Goal: Transaction & Acquisition: Purchase product/service

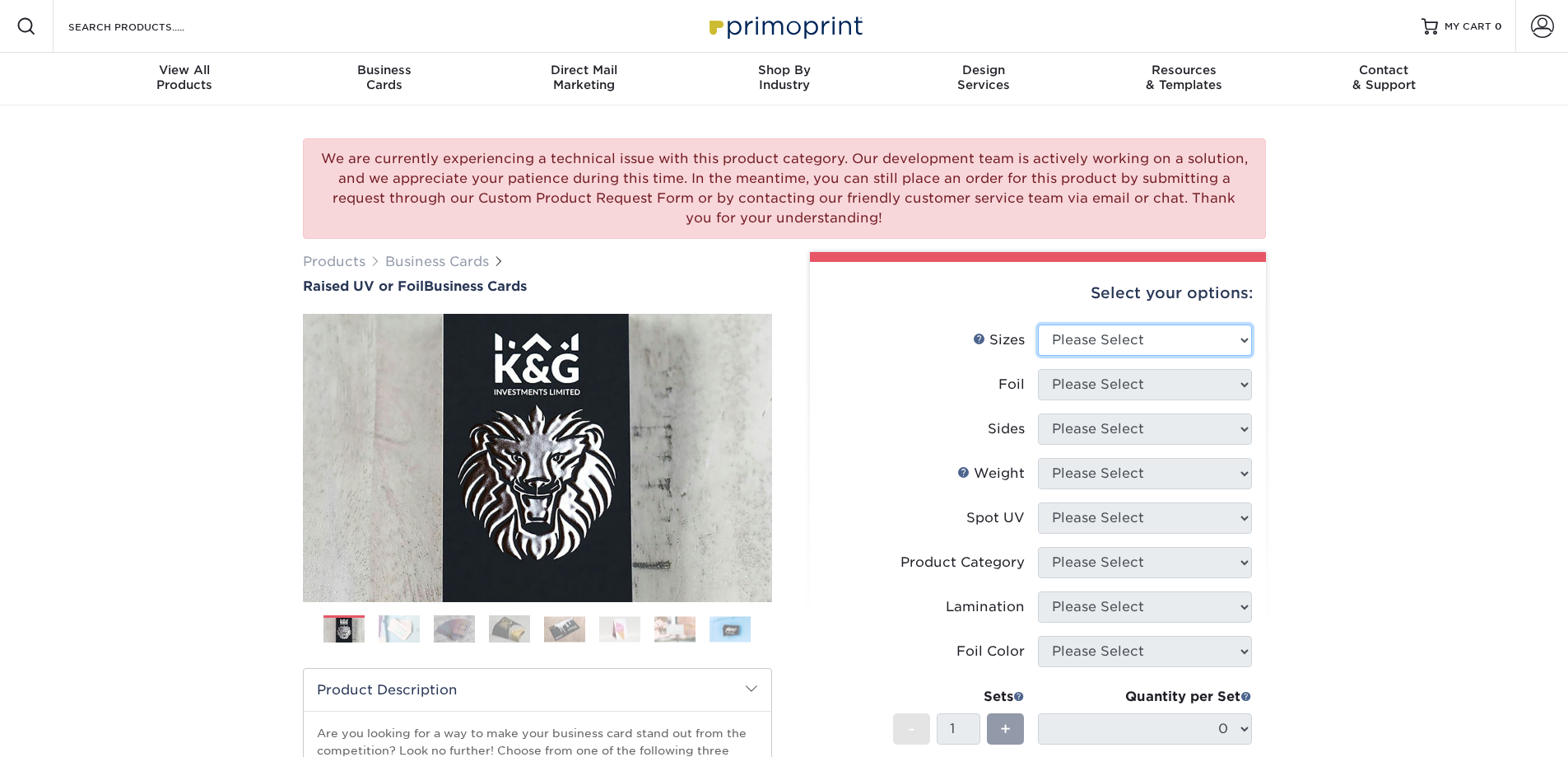
click at [1113, 345] on select "Please Select 2" x 3.5" - Standard" at bounding box center [1145, 340] width 214 height 31
select select "2.00x3.50"
click at [1038, 324] on select "Please Select 2" x 3.5" - Standard" at bounding box center [1145, 340] width 214 height 31
click at [1112, 385] on select "Please Select No Yes" at bounding box center [1145, 384] width 214 height 31
select select "1"
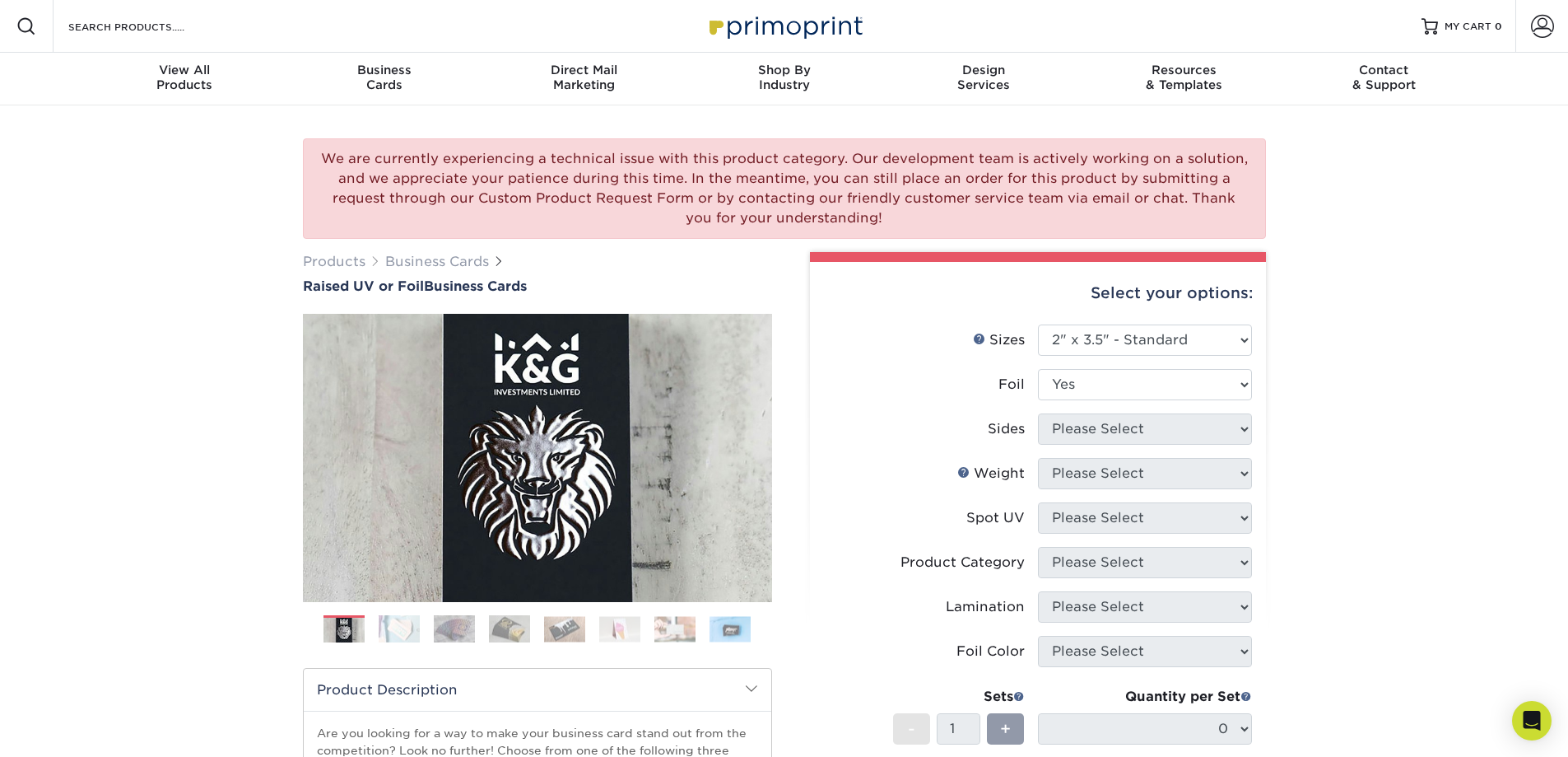
click at [1038, 369] on select "Please Select No Yes" at bounding box center [1145, 384] width 214 height 31
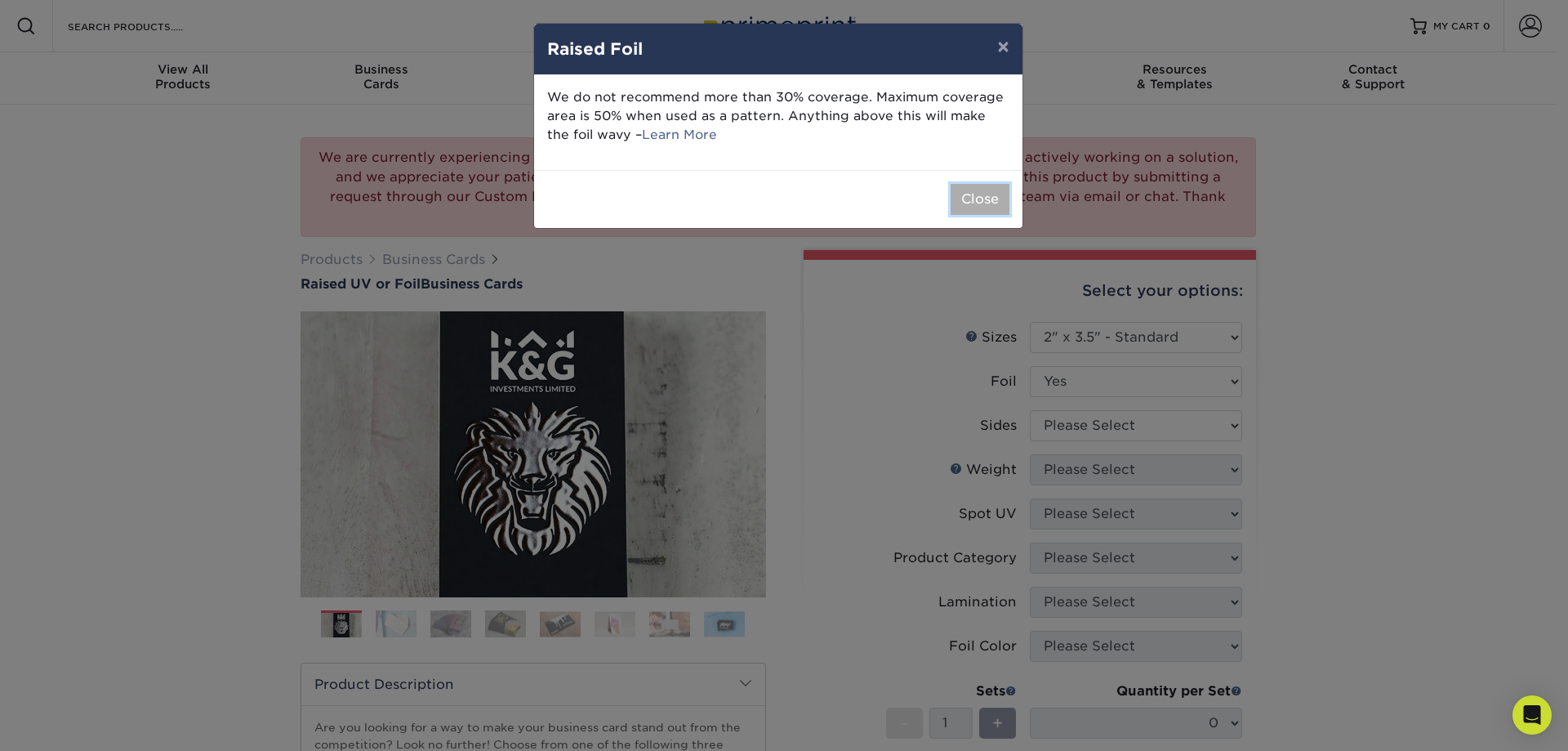
click at [961, 208] on button "Close" at bounding box center [980, 199] width 59 height 31
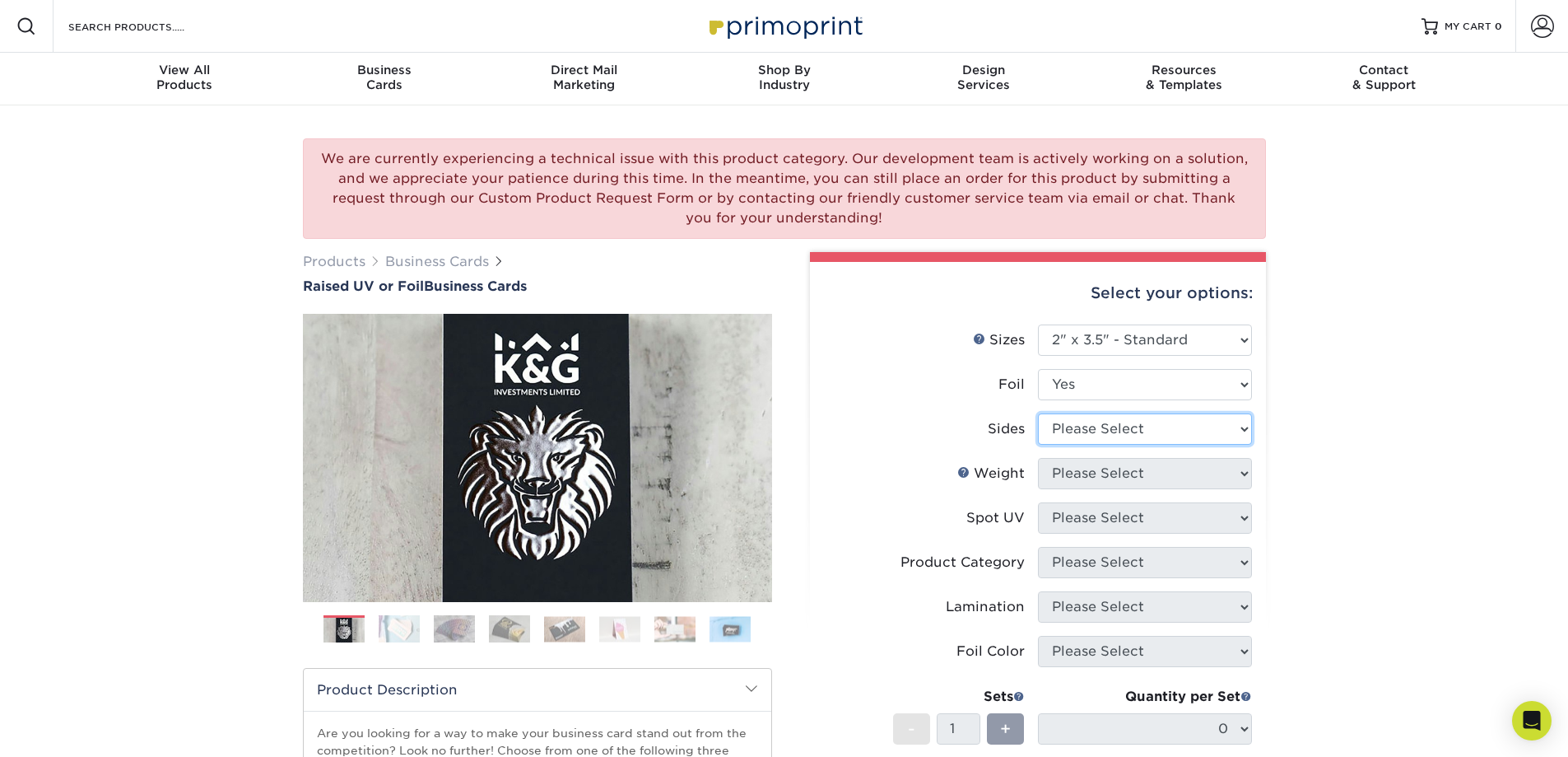
click at [1110, 426] on select "Please Select Print Both Sides - Foil Both Sides Print Both Sides - Foil Front …" at bounding box center [1145, 429] width 214 height 31
select select "e9e9dfb3-fba1-4d60-972c-fd9ca5904d33"
click at [1038, 414] on select "Please Select Print Both Sides - Foil Both Sides Print Both Sides - Foil Front …" at bounding box center [1145, 429] width 214 height 31
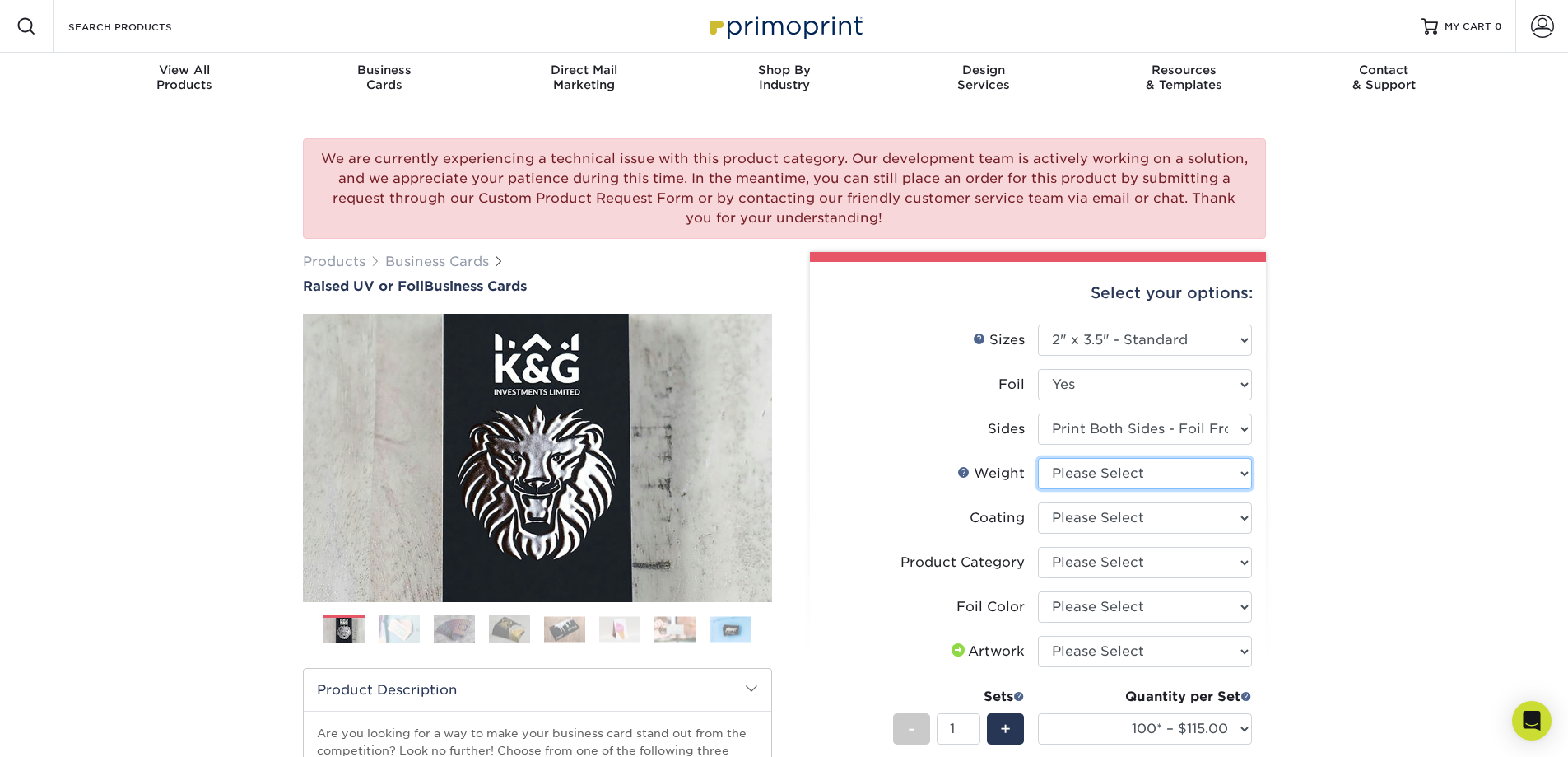
click at [1114, 482] on select "Please Select 16PT" at bounding box center [1145, 473] width 214 height 31
select select "16PT"
click at [1038, 457] on select "Please Select 16PT" at bounding box center [1145, 473] width 214 height 31
click at [1109, 531] on select at bounding box center [1145, 518] width 214 height 31
select select "3e7618de-abca-4bda-9f97-8b9129e913d8"
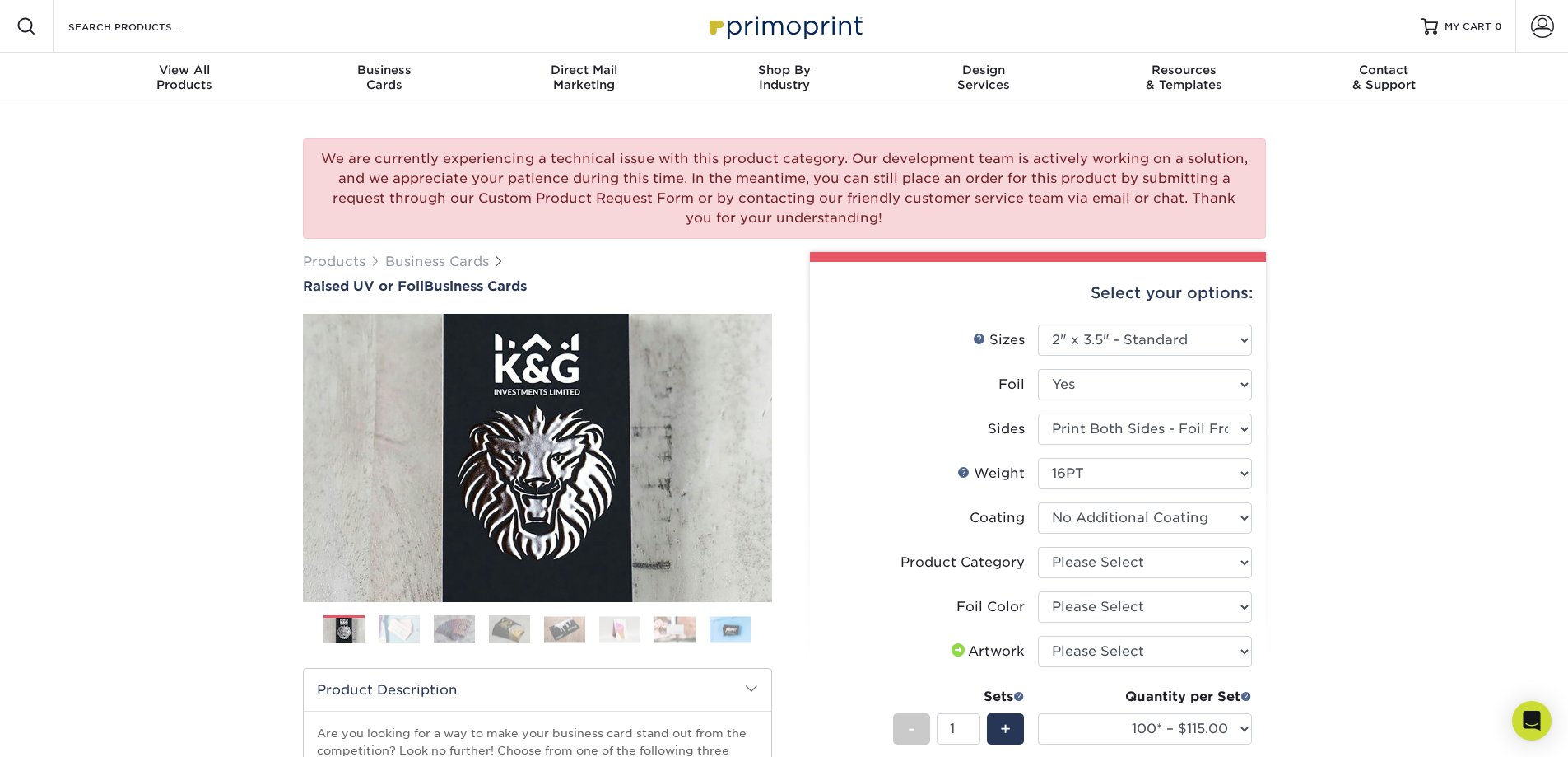
click at [1038, 502] on select at bounding box center [1145, 518] width 214 height 31
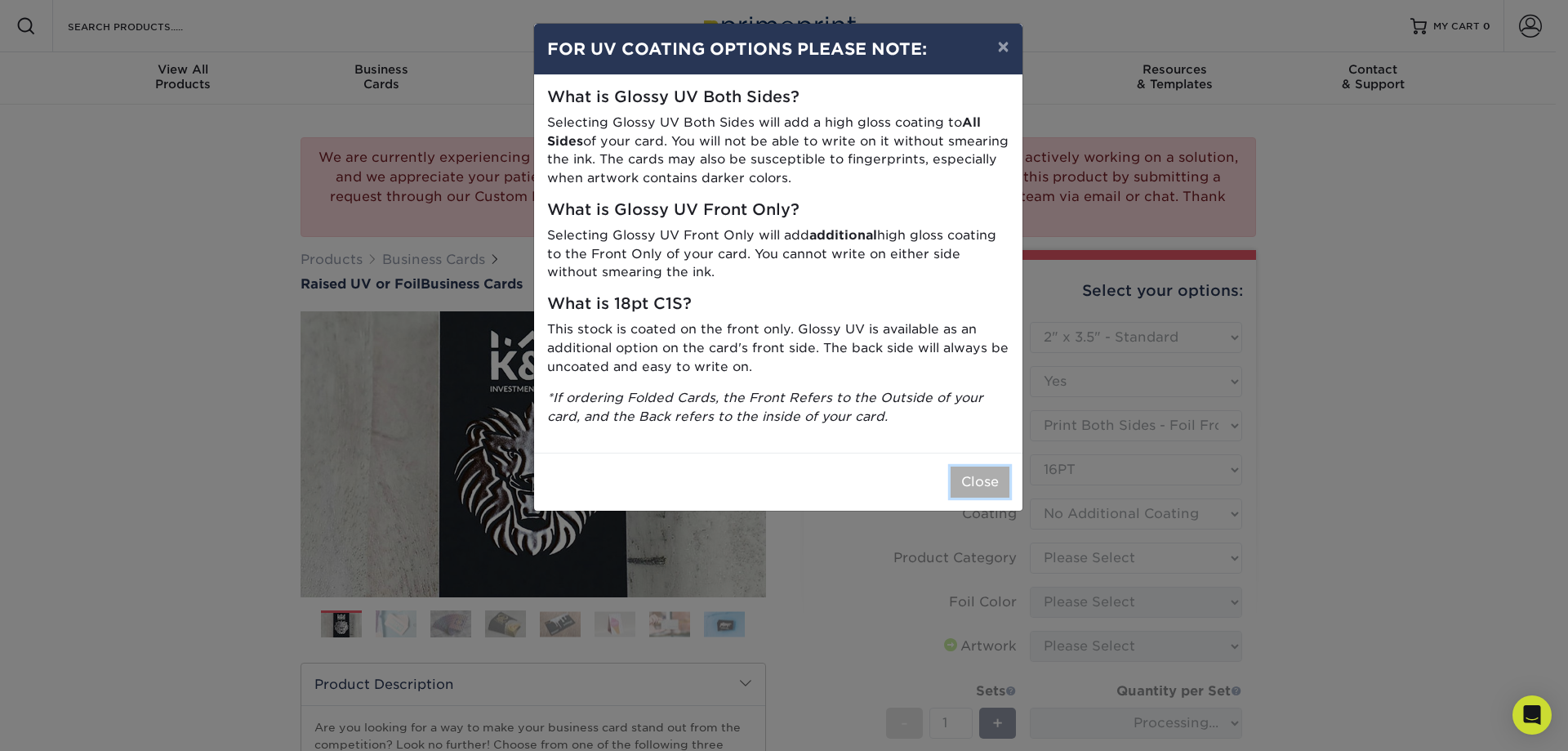
click at [990, 478] on button "Close" at bounding box center [980, 482] width 59 height 31
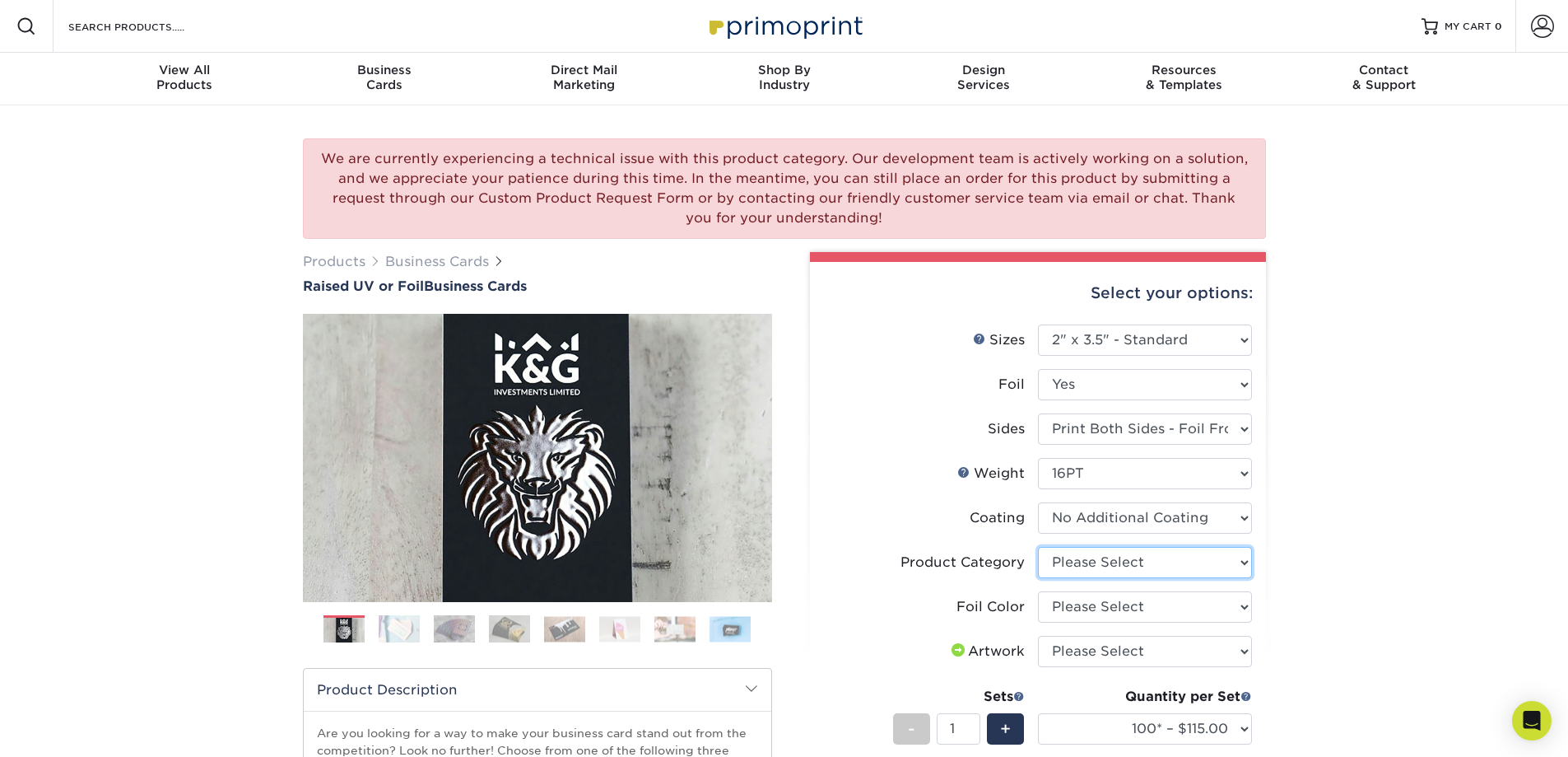
click at [1095, 564] on select "Please Select Business Cards" at bounding box center [1145, 562] width 214 height 31
select select "3b5148f1-0588-4f88-a218-97bcfdce65c1"
click at [1038, 547] on select "Please Select Business Cards" at bounding box center [1145, 562] width 214 height 31
click at [1086, 600] on select "Please Select Silver Foil Gold Foil Holographic Foil" at bounding box center [1145, 607] width 214 height 31
select select "a834dd52-fe06-4ed6-9a86-5bd3c2d02515"
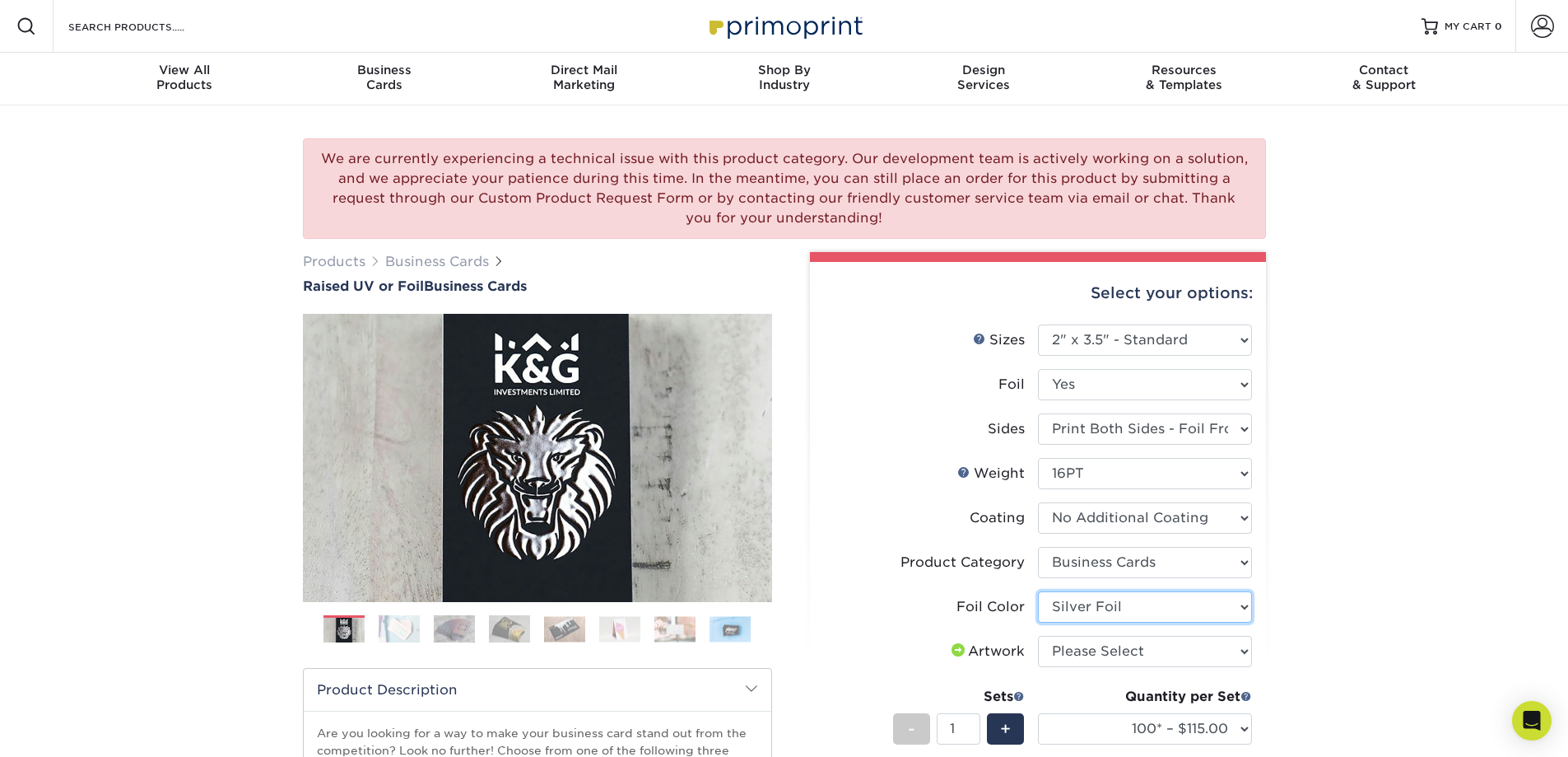
click at [1038, 592] on select "Please Select Silver Foil Gold Foil Holographic Foil" at bounding box center [1145, 607] width 214 height 31
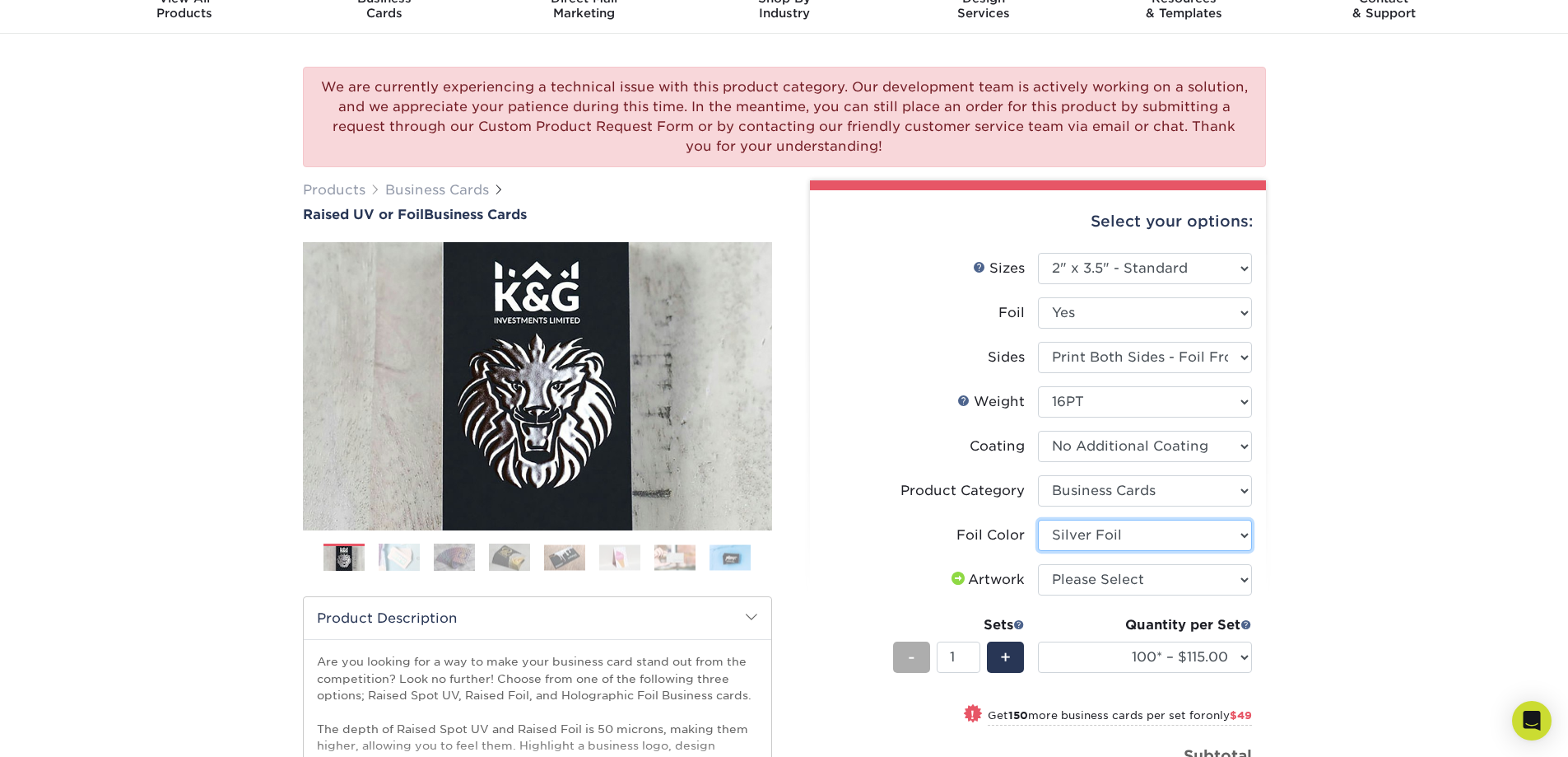
scroll to position [247, 0]
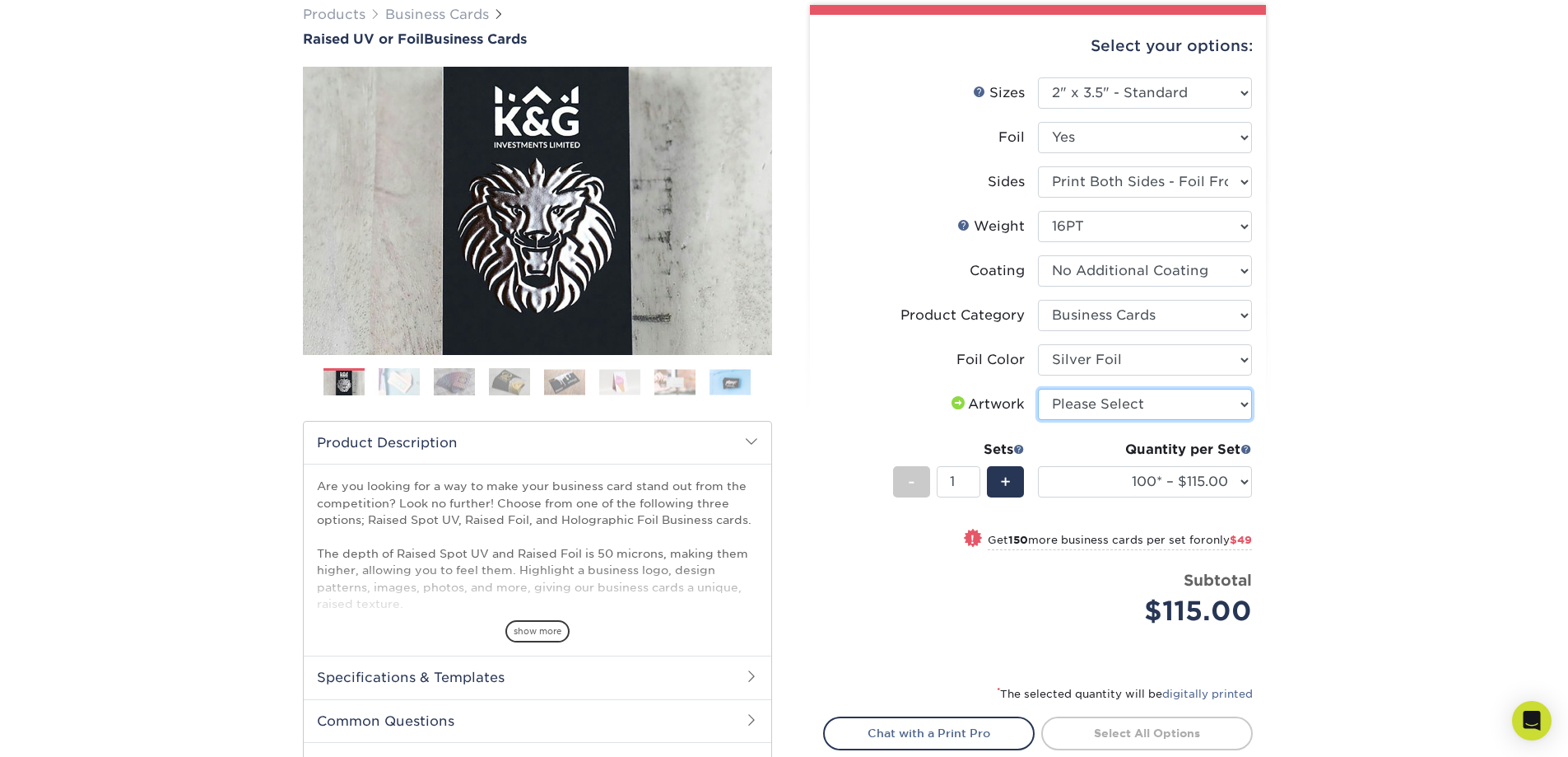
click at [1145, 408] on select "Please Select I will upload files I need a design - $100" at bounding box center [1145, 405] width 214 height 31
select select "upload"
click at [1038, 389] on select "Please Select I will upload files I need a design - $100" at bounding box center [1145, 405] width 214 height 31
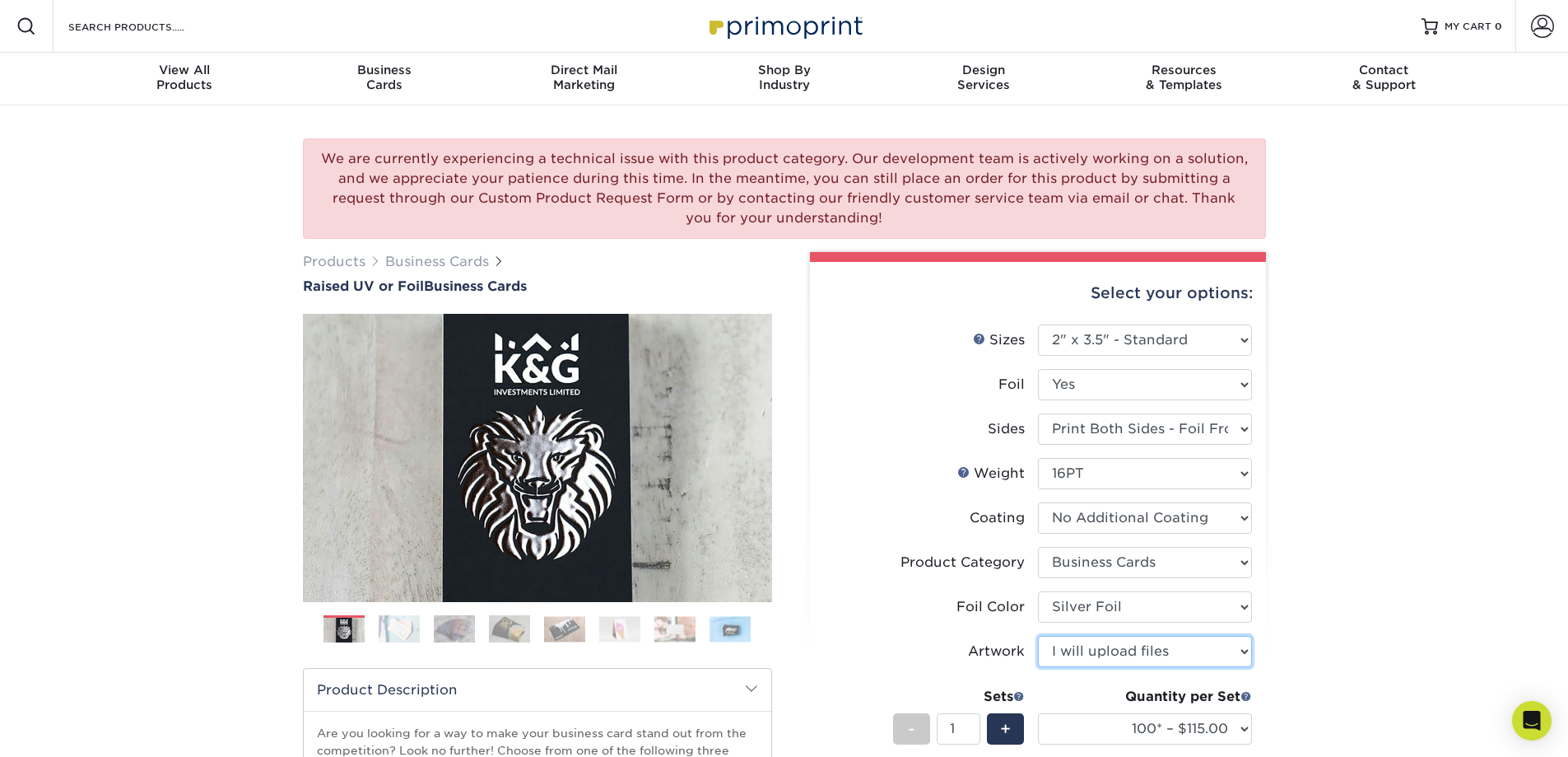
scroll to position [164, 0]
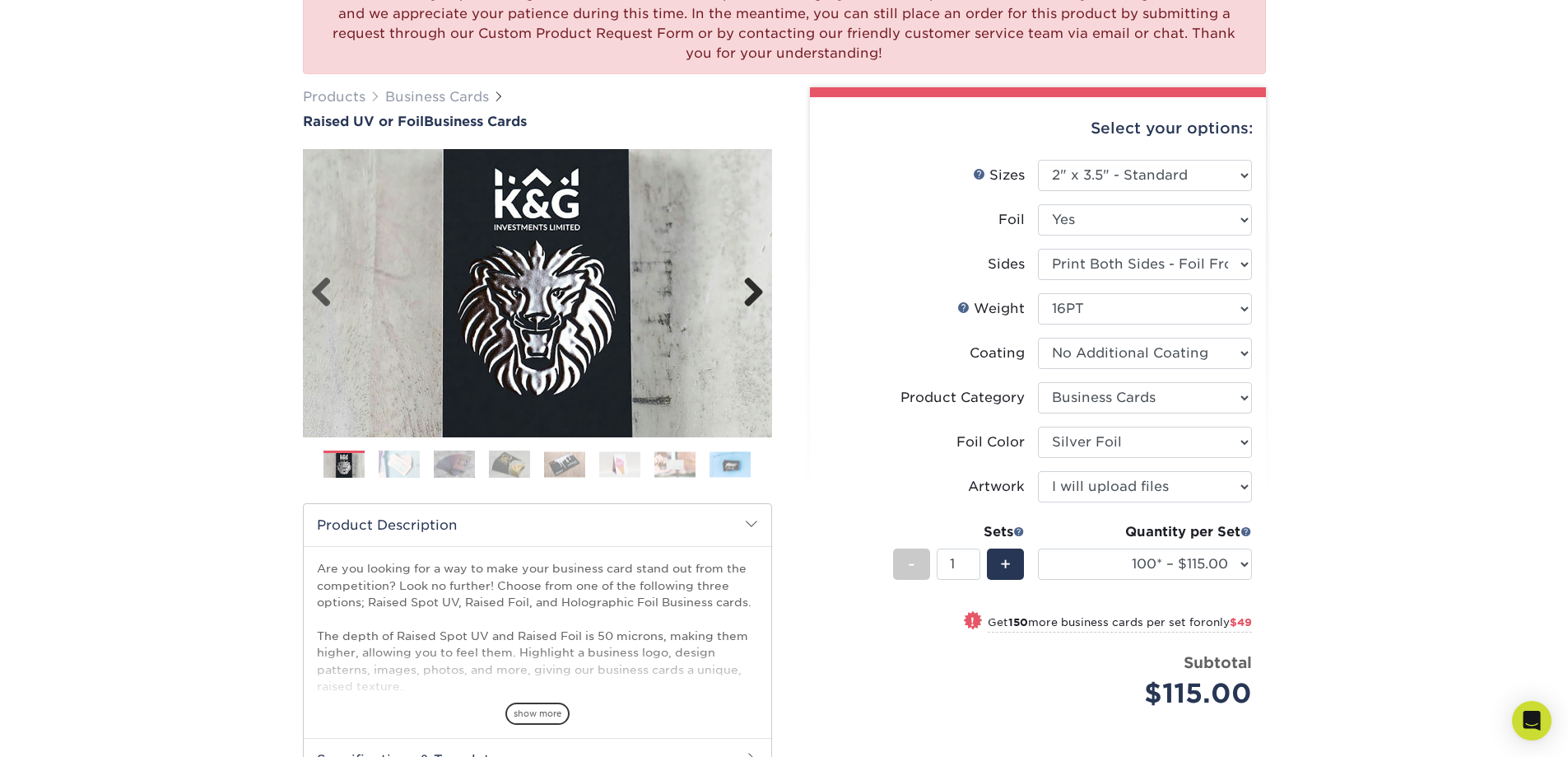
click at [754, 290] on link "Next" at bounding box center [747, 293] width 33 height 33
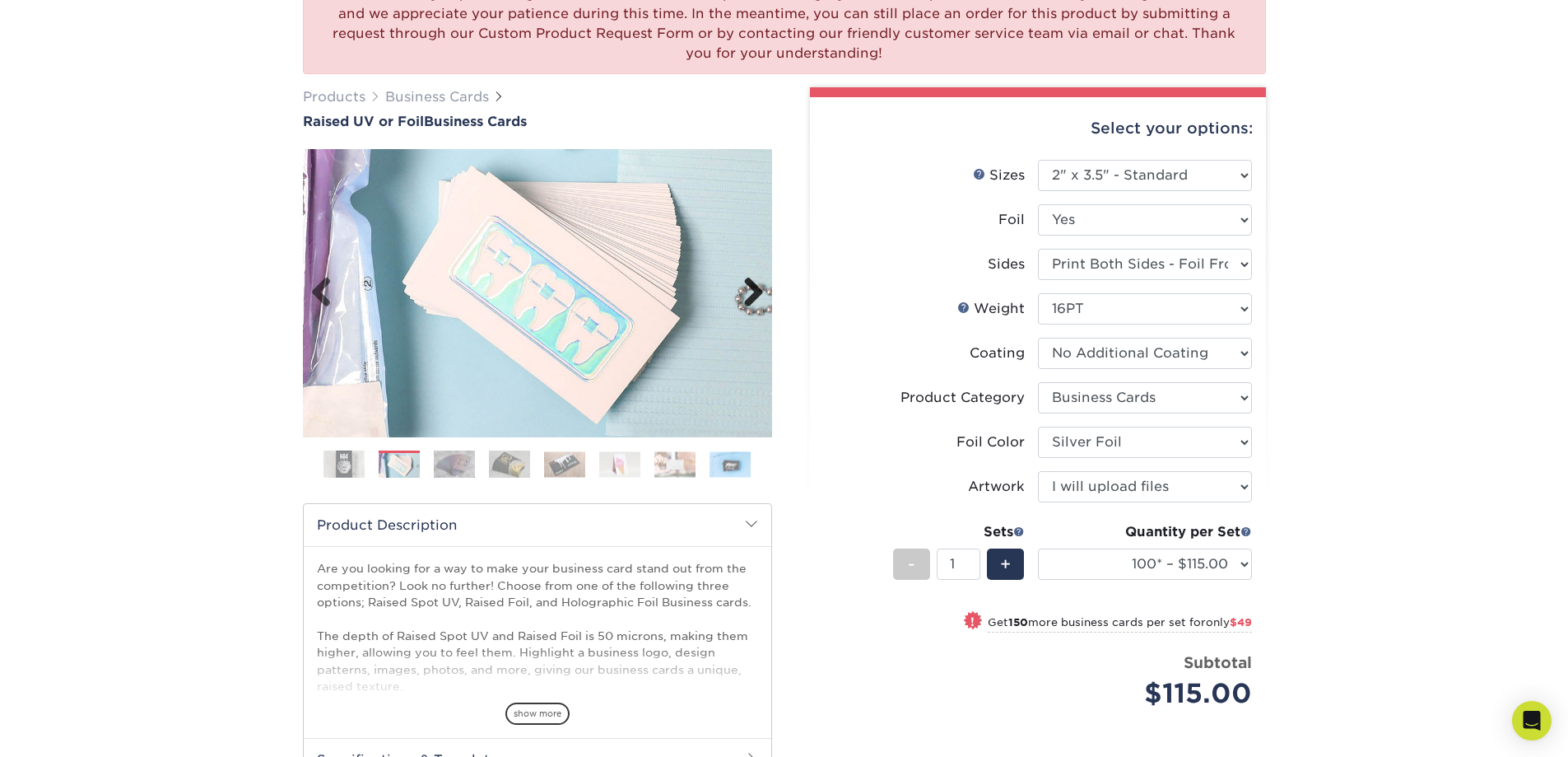
click at [754, 290] on link "Next" at bounding box center [747, 293] width 33 height 33
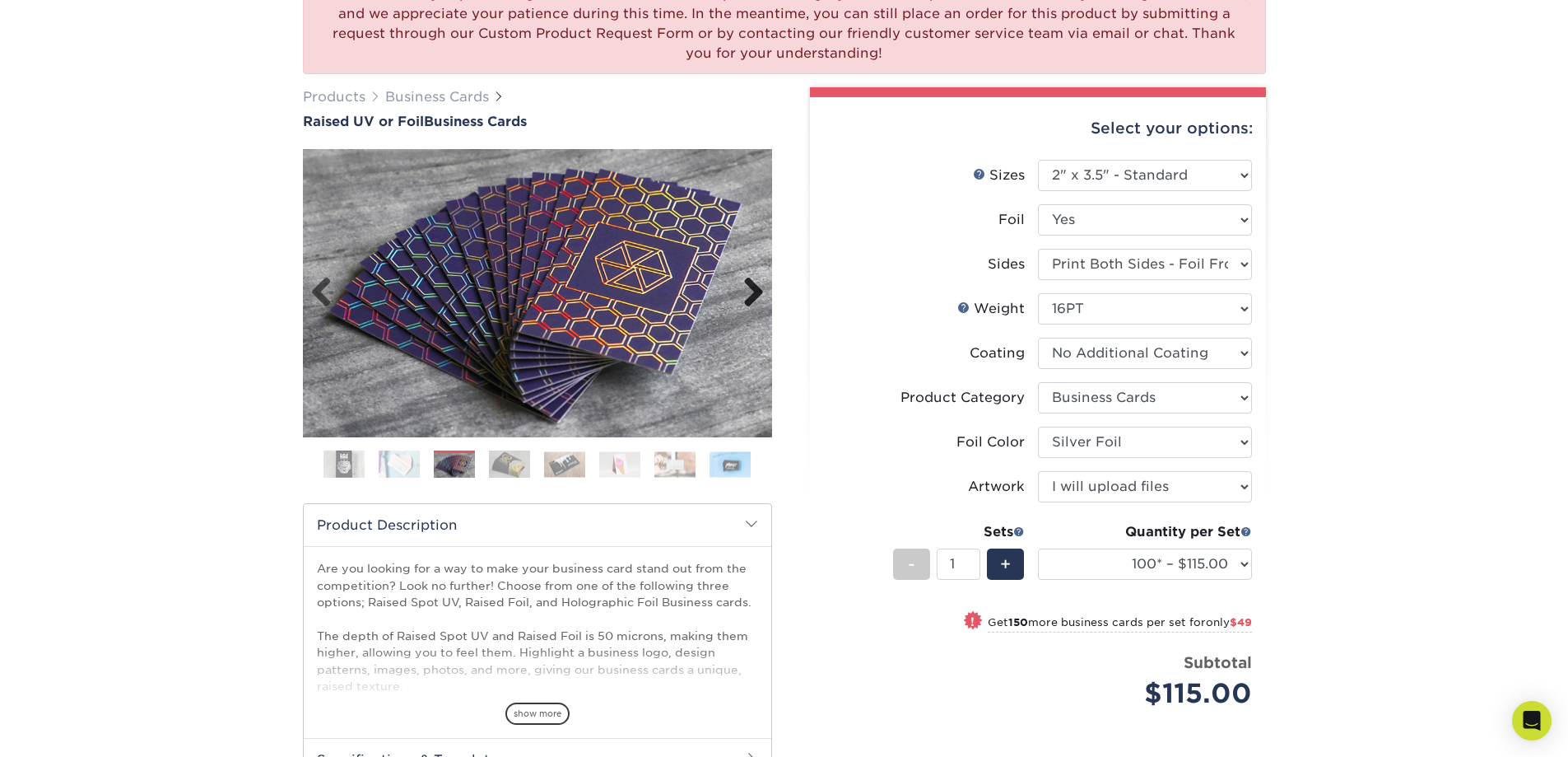
click at [754, 290] on link "Next" at bounding box center [747, 293] width 33 height 33
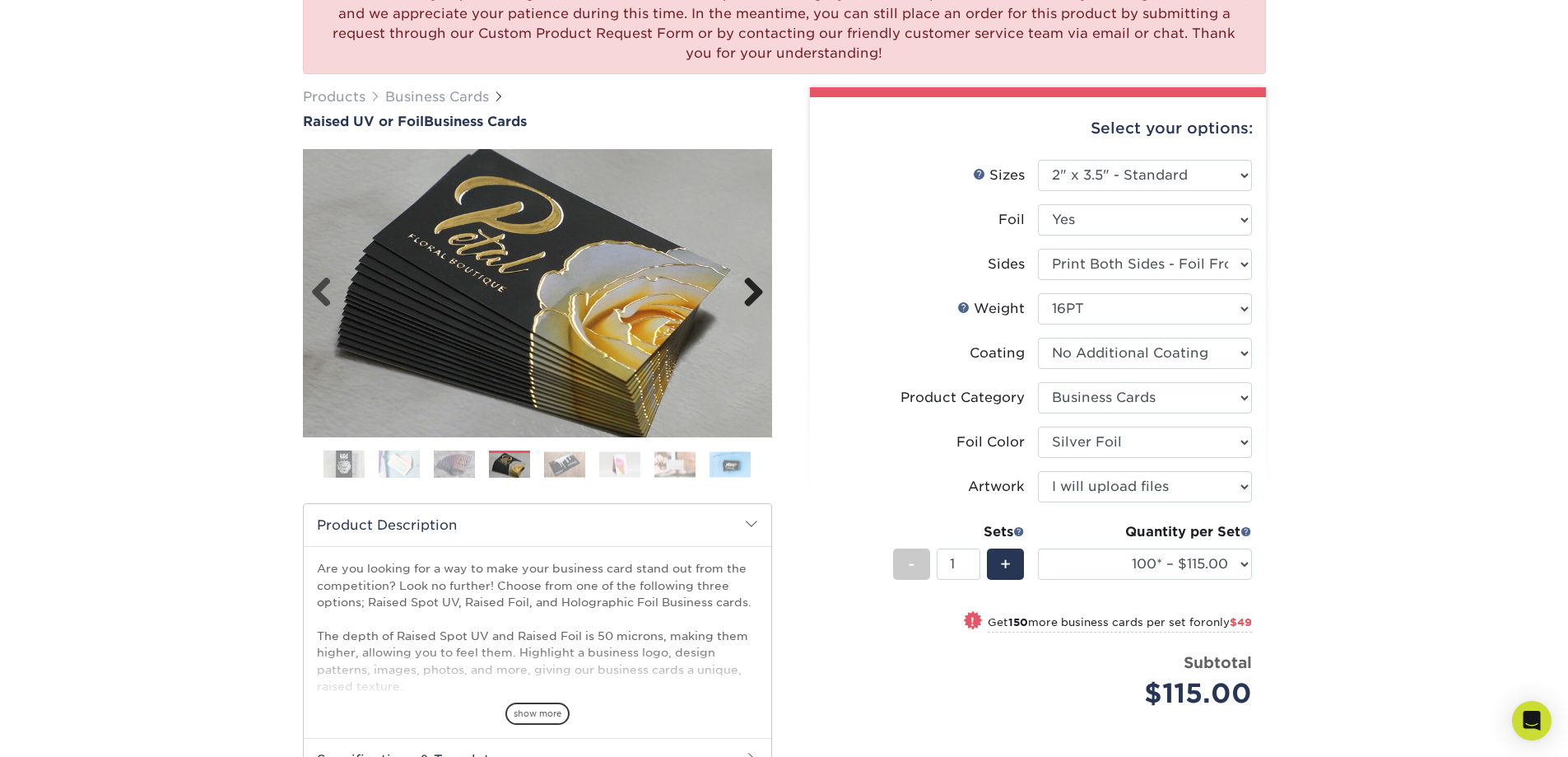
click at [755, 290] on link "Next" at bounding box center [747, 293] width 33 height 33
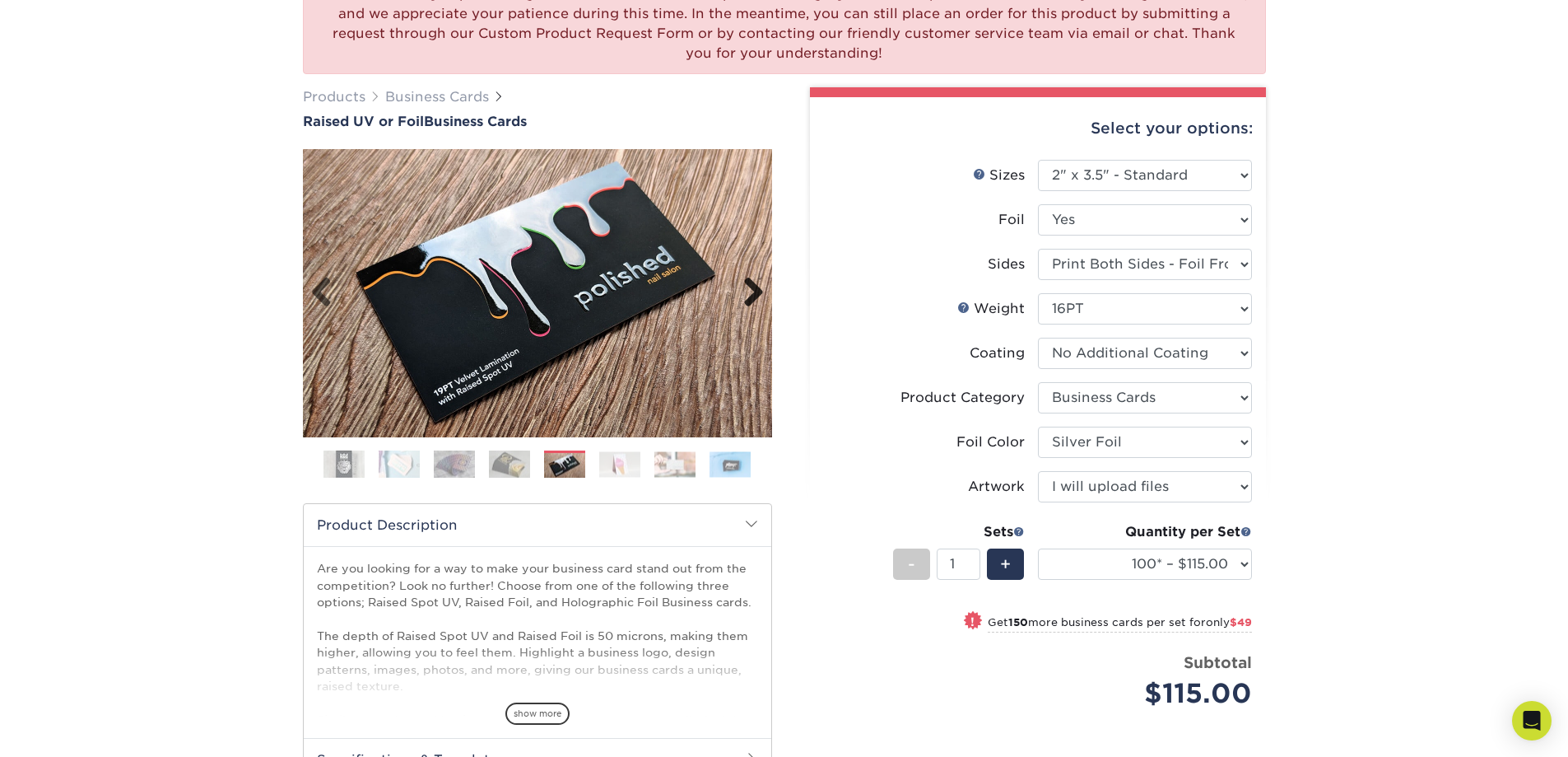
click at [755, 290] on link "Next" at bounding box center [747, 293] width 33 height 33
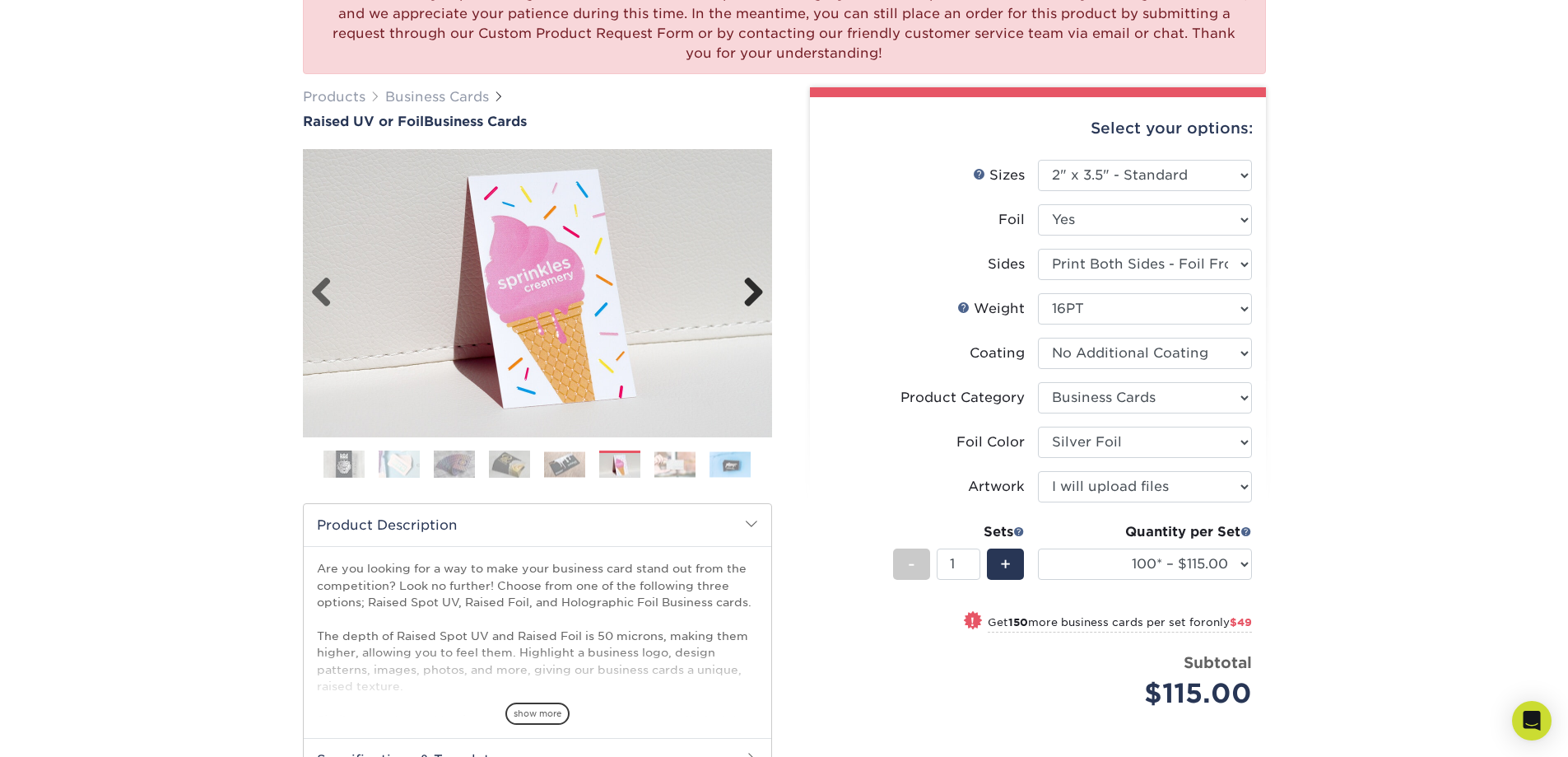
click at [755, 290] on link "Next" at bounding box center [747, 293] width 33 height 33
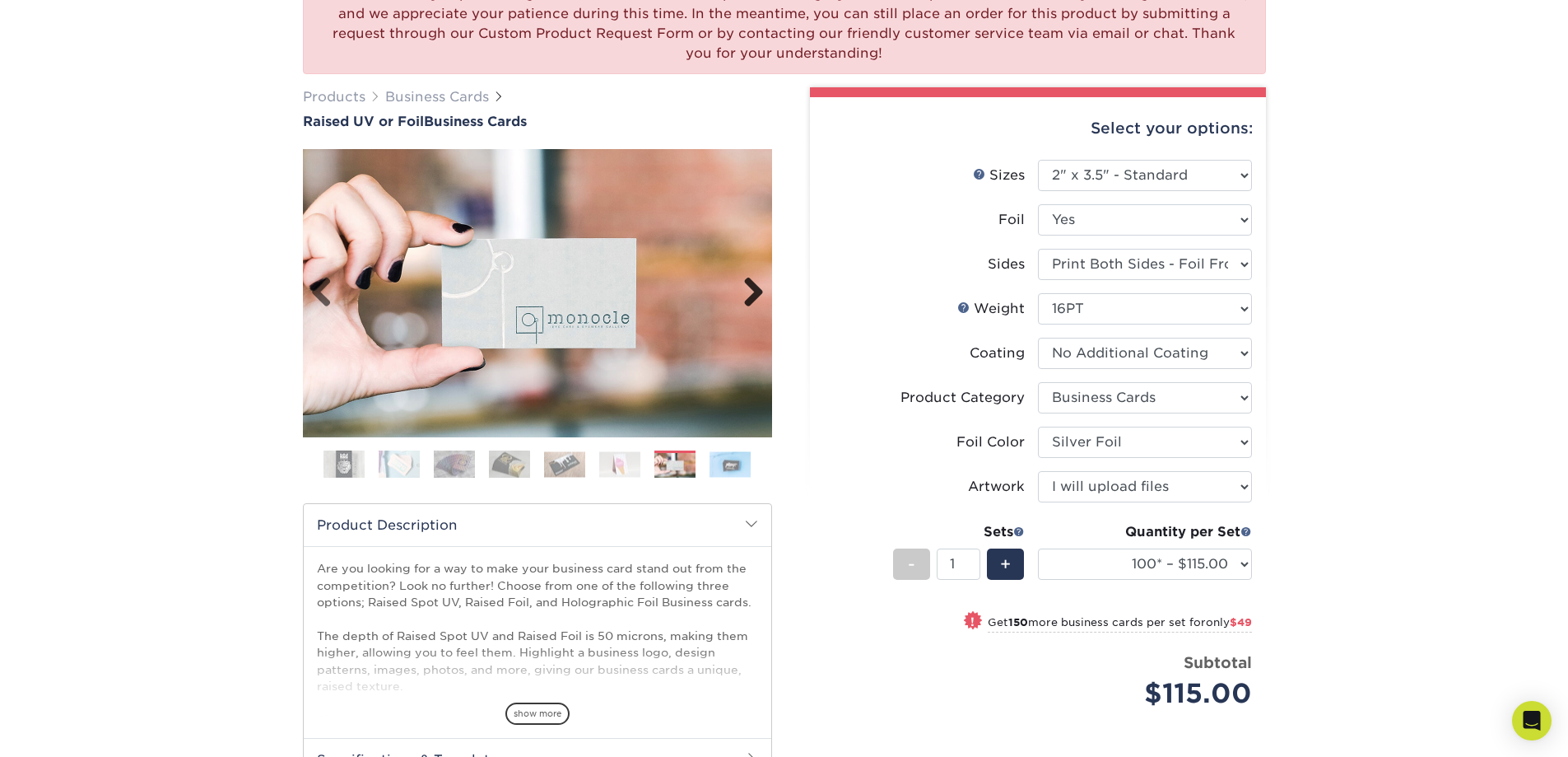
click at [755, 290] on link "Next" at bounding box center [747, 293] width 33 height 33
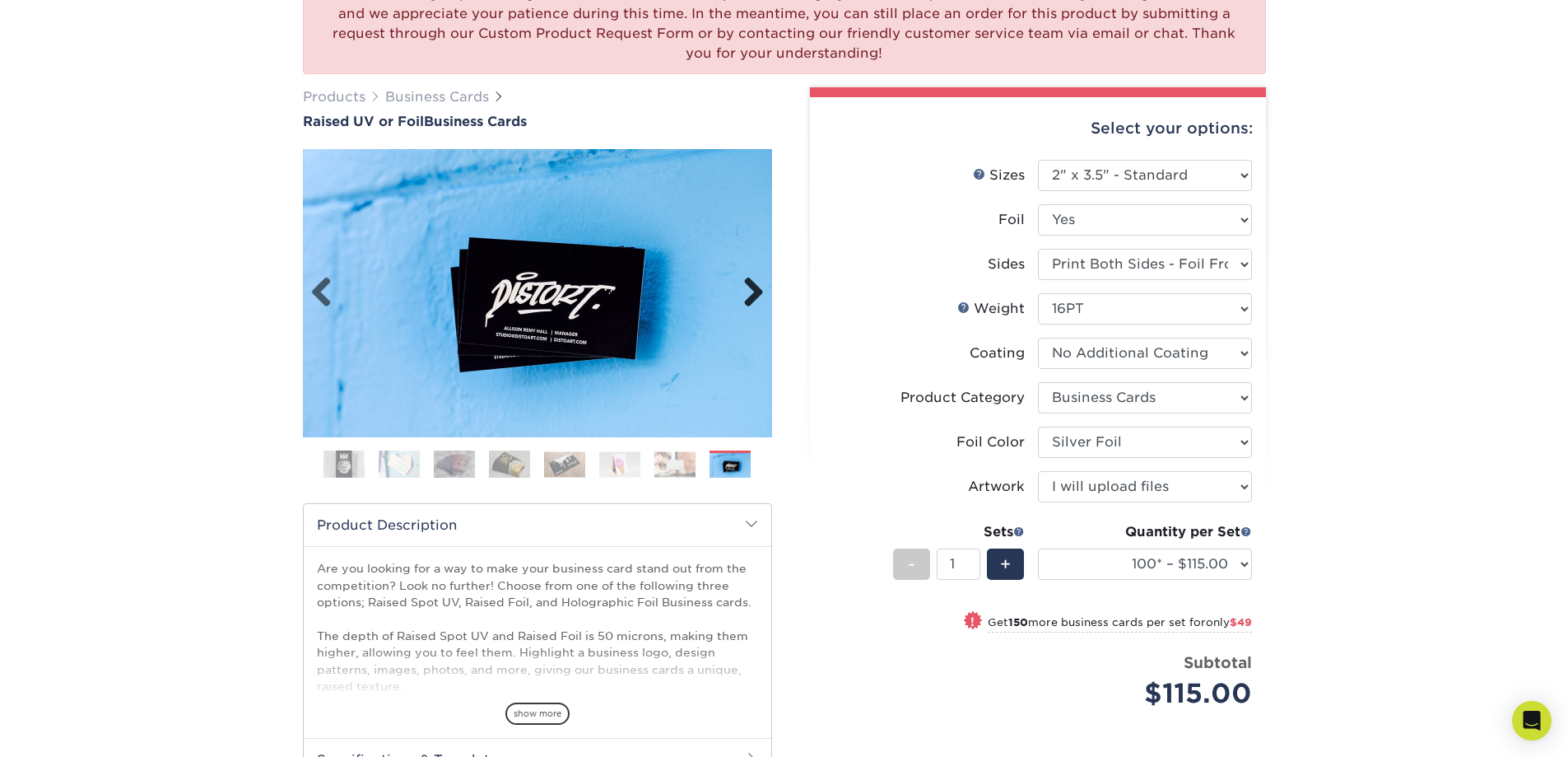
click at [755, 290] on link "Next" at bounding box center [747, 293] width 33 height 33
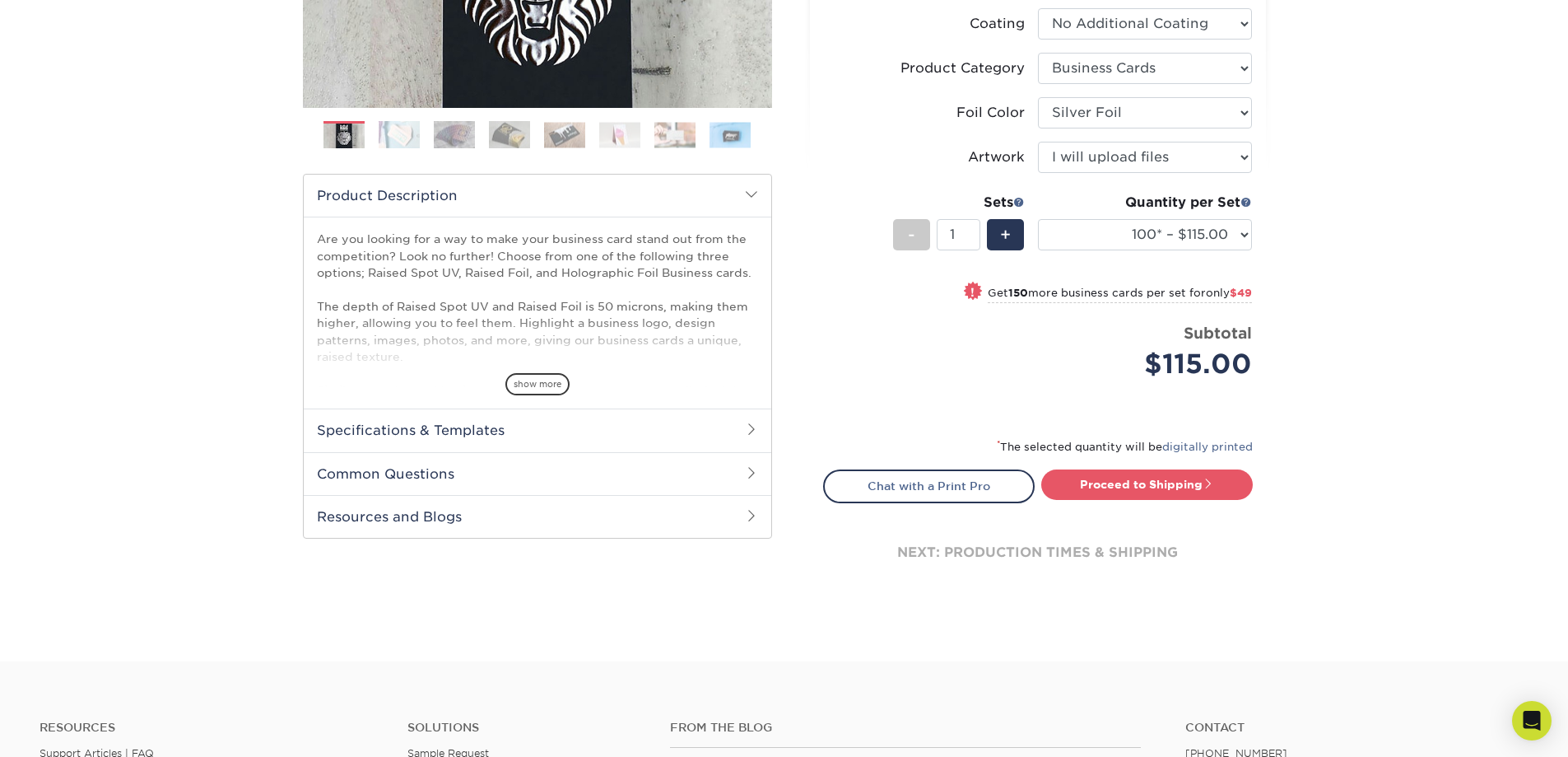
scroll to position [330, 0]
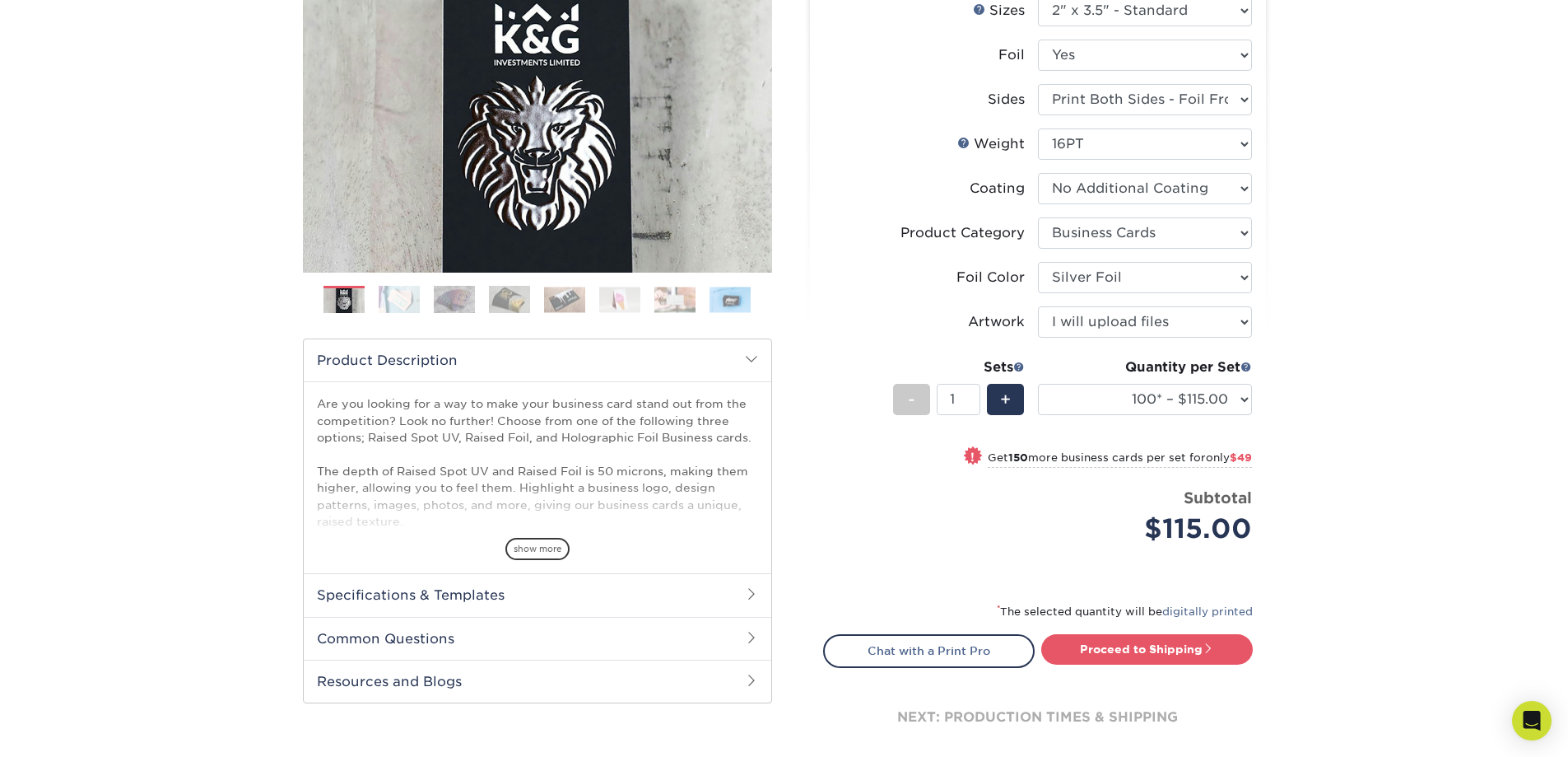
click at [735, 304] on img at bounding box center [729, 300] width 41 height 26
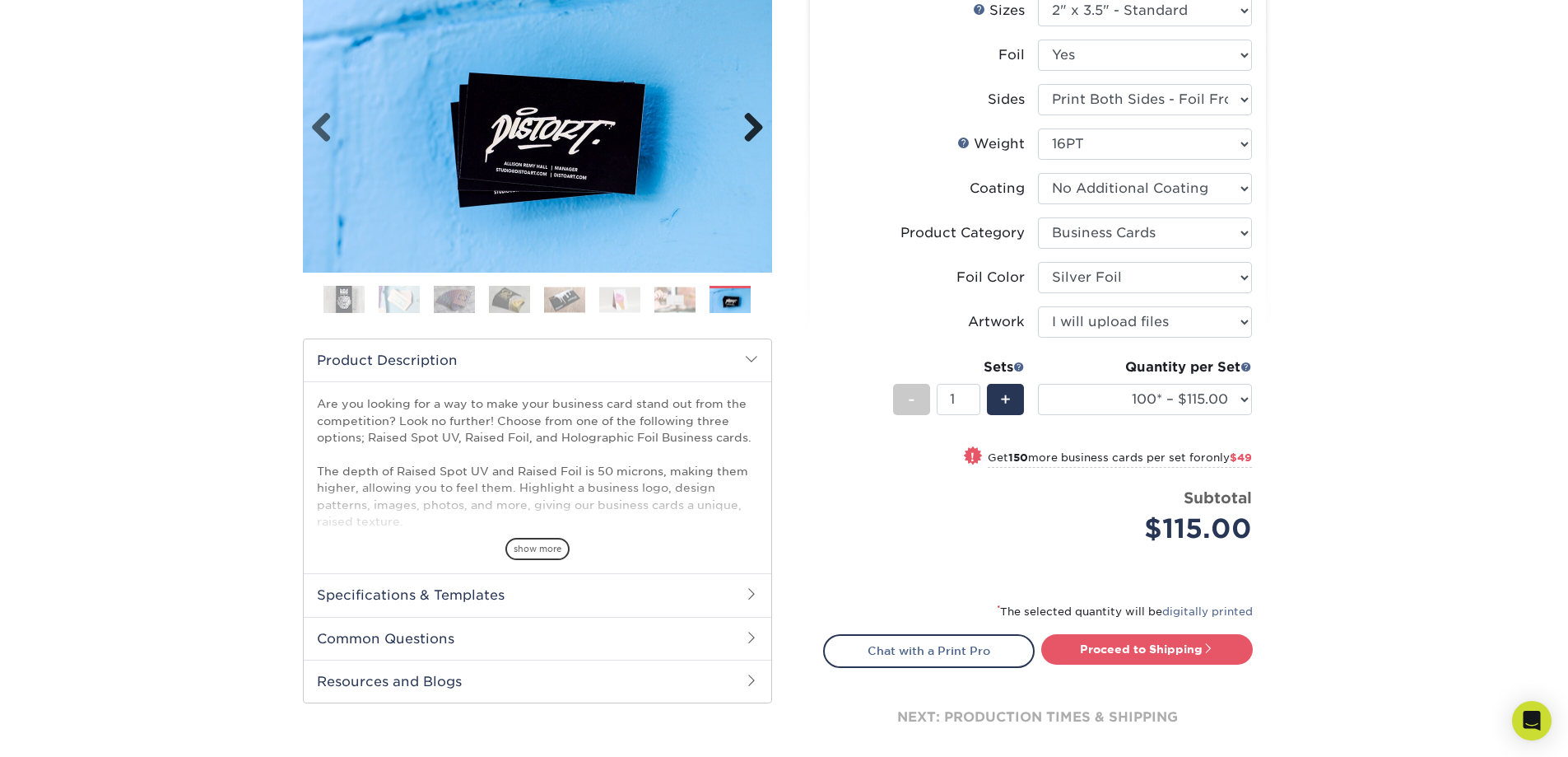
click at [752, 125] on link "Next" at bounding box center [747, 129] width 33 height 33
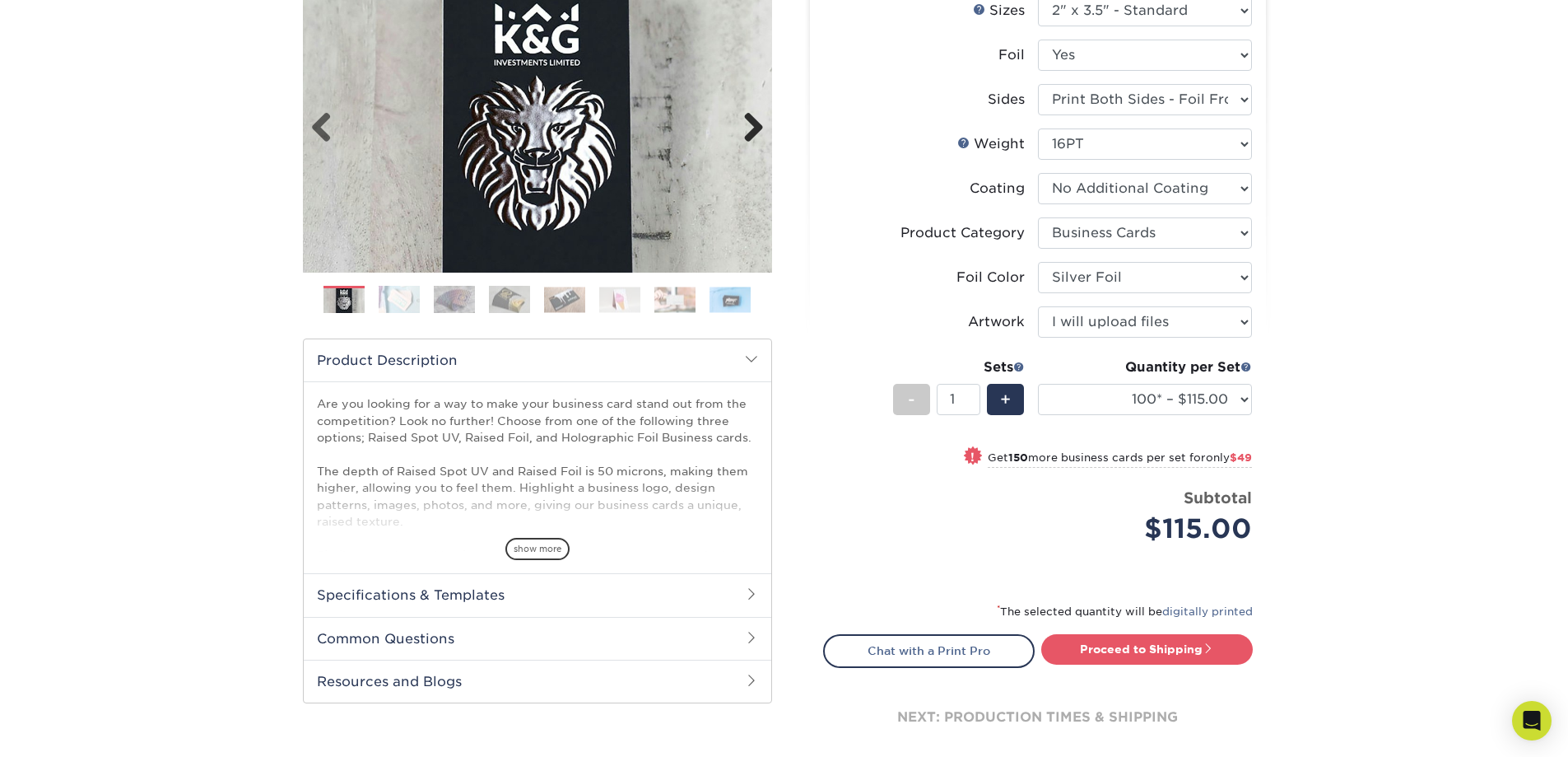
click at [752, 125] on link "Next" at bounding box center [747, 129] width 33 height 33
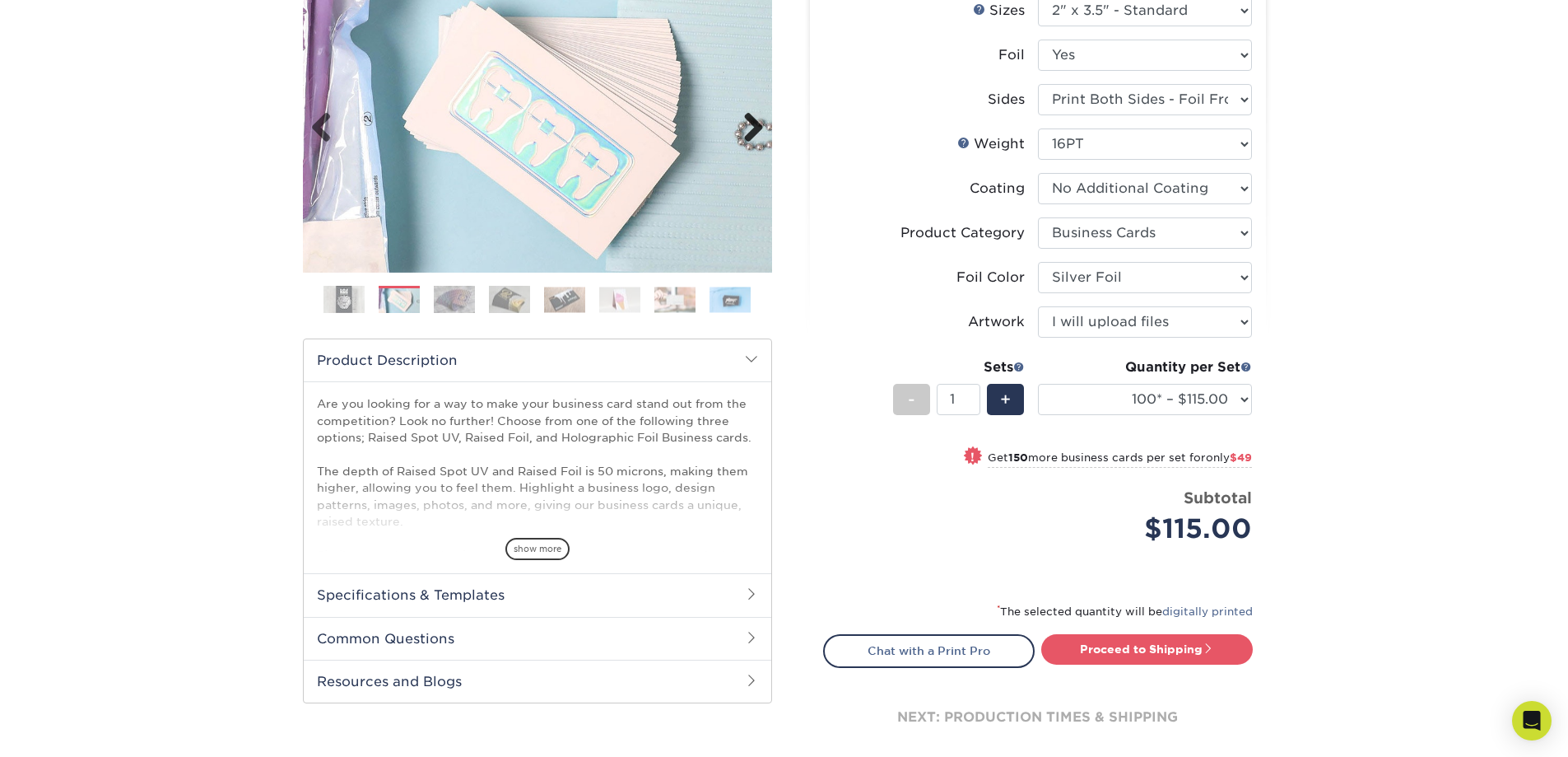
click at [752, 125] on link "Next" at bounding box center [747, 129] width 33 height 33
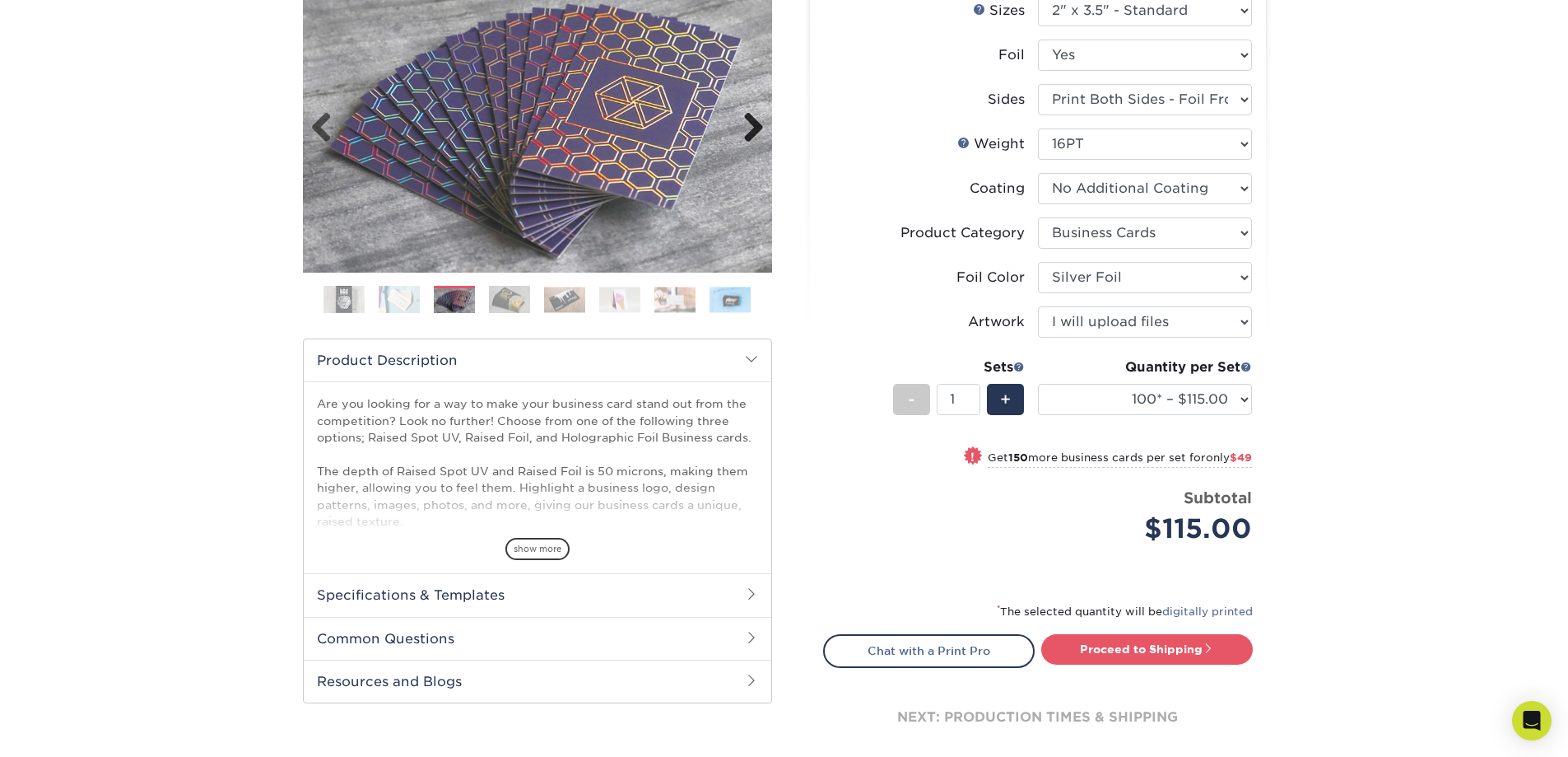
click at [752, 125] on link "Next" at bounding box center [747, 129] width 33 height 33
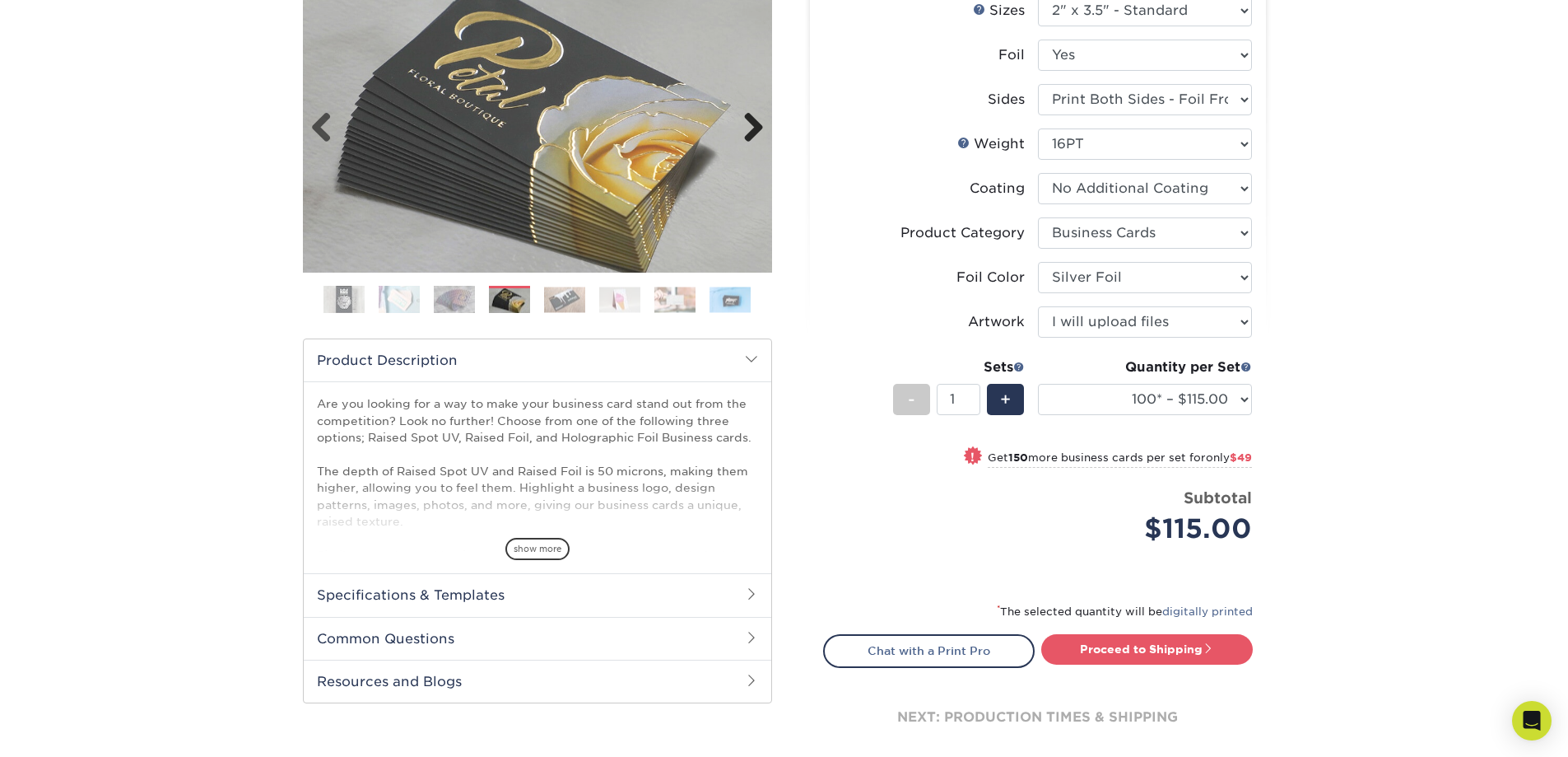
click at [752, 125] on link "Next" at bounding box center [747, 129] width 33 height 33
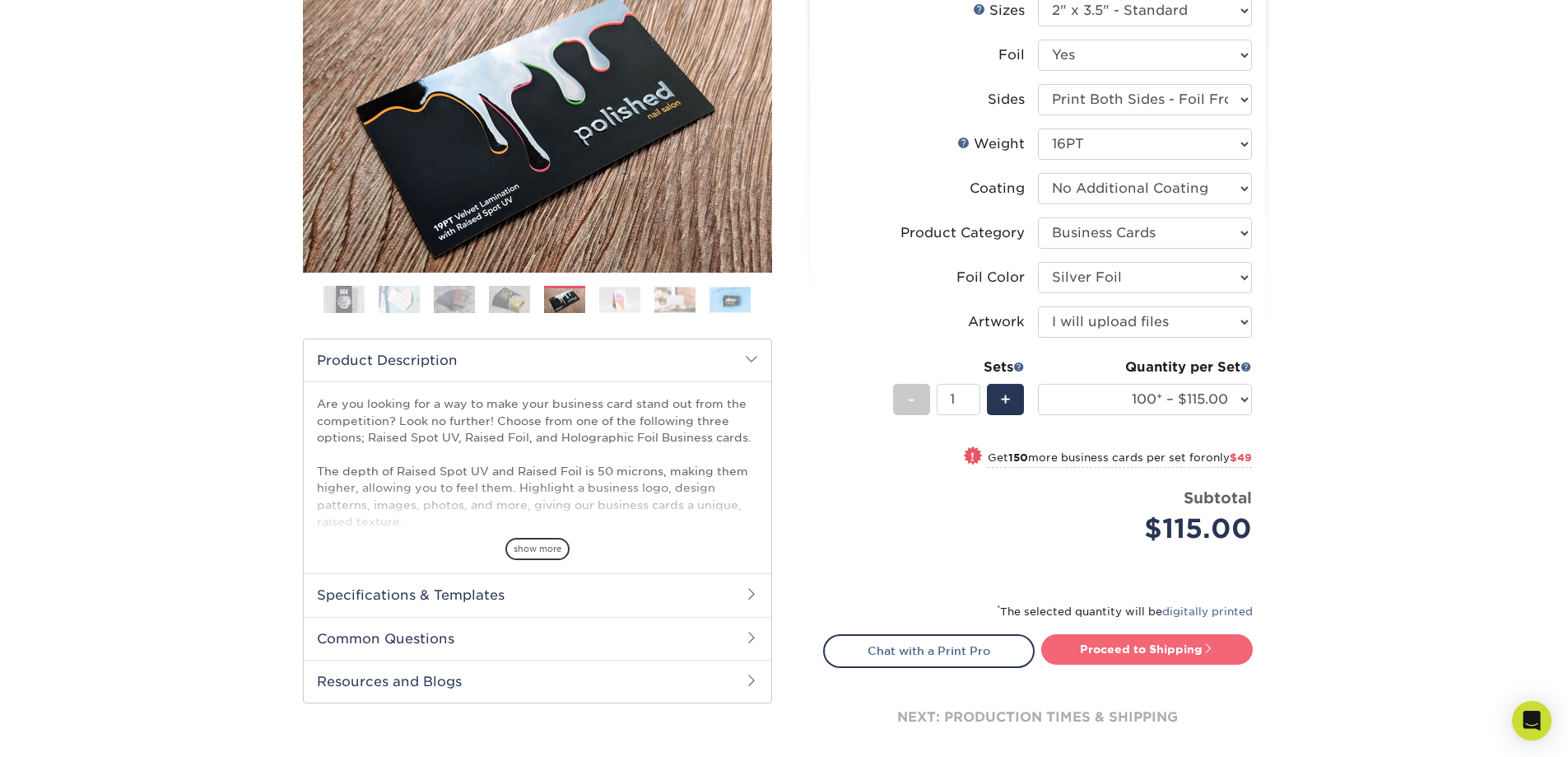
click at [1107, 647] on link "Proceed to Shipping" at bounding box center [1147, 648] width 212 height 29
type input "Set 1"
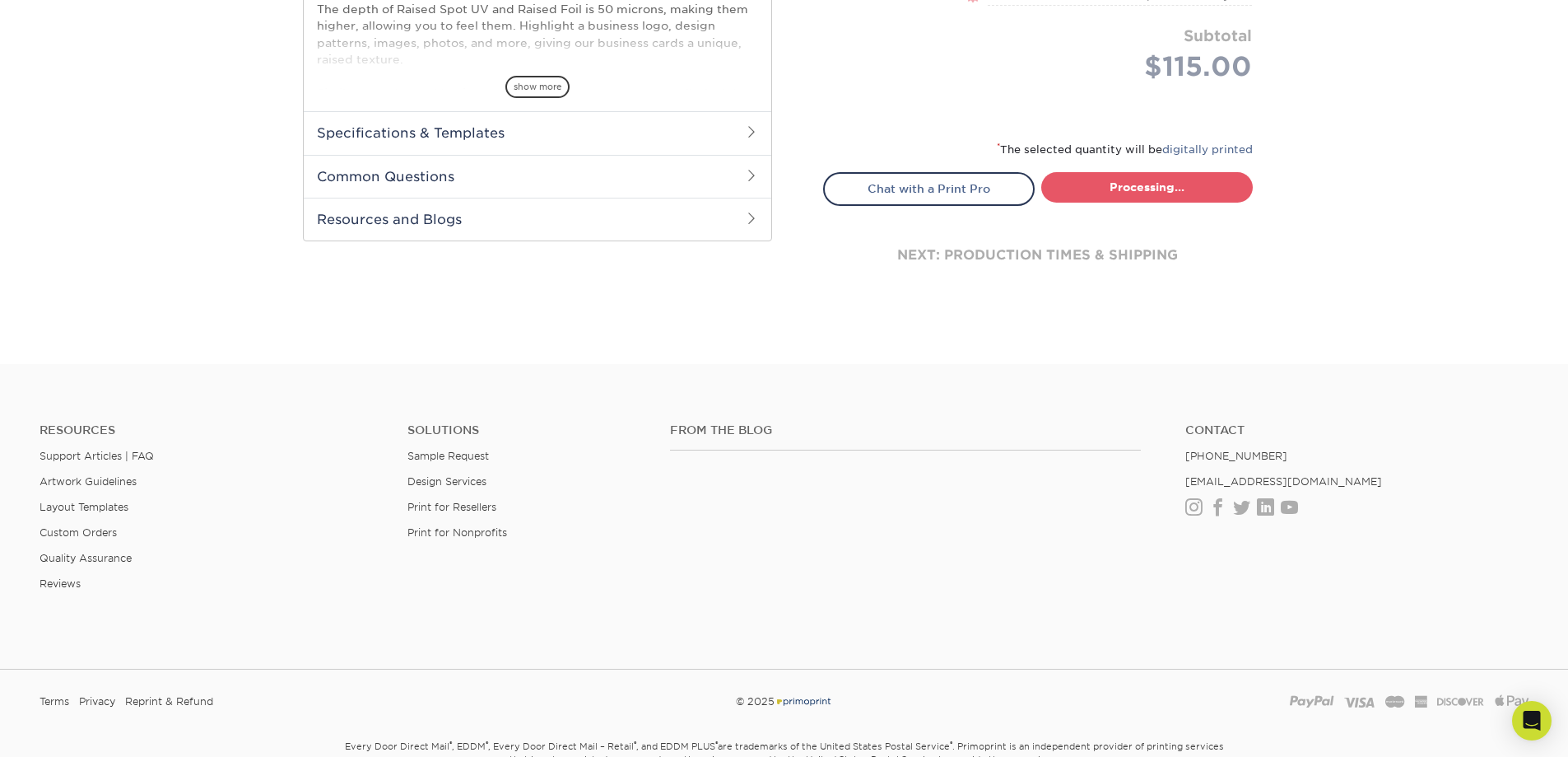
select select "1865d784-4a65-4fa5-88ce-3beae895d184"
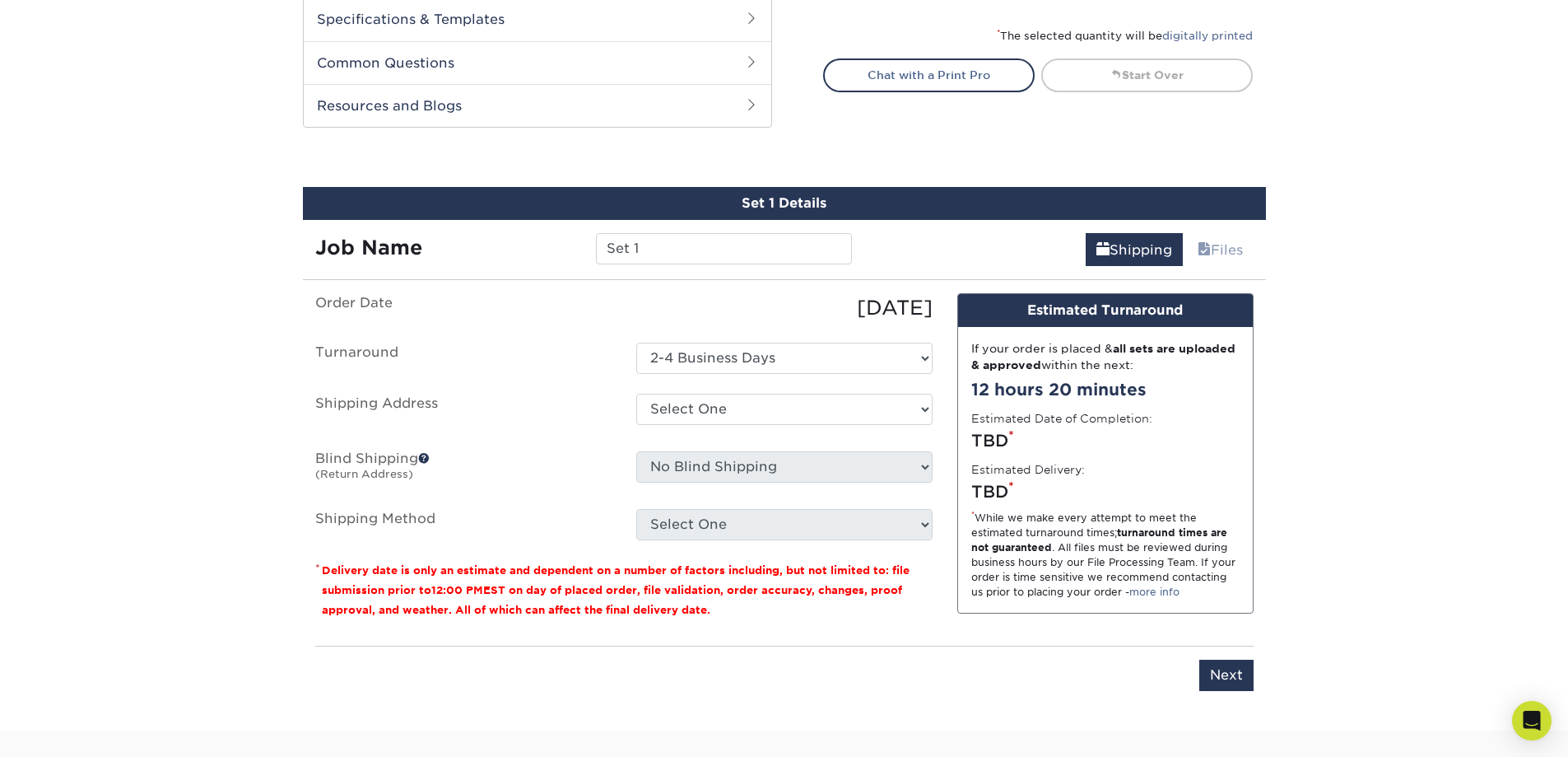
scroll to position [1009, 0]
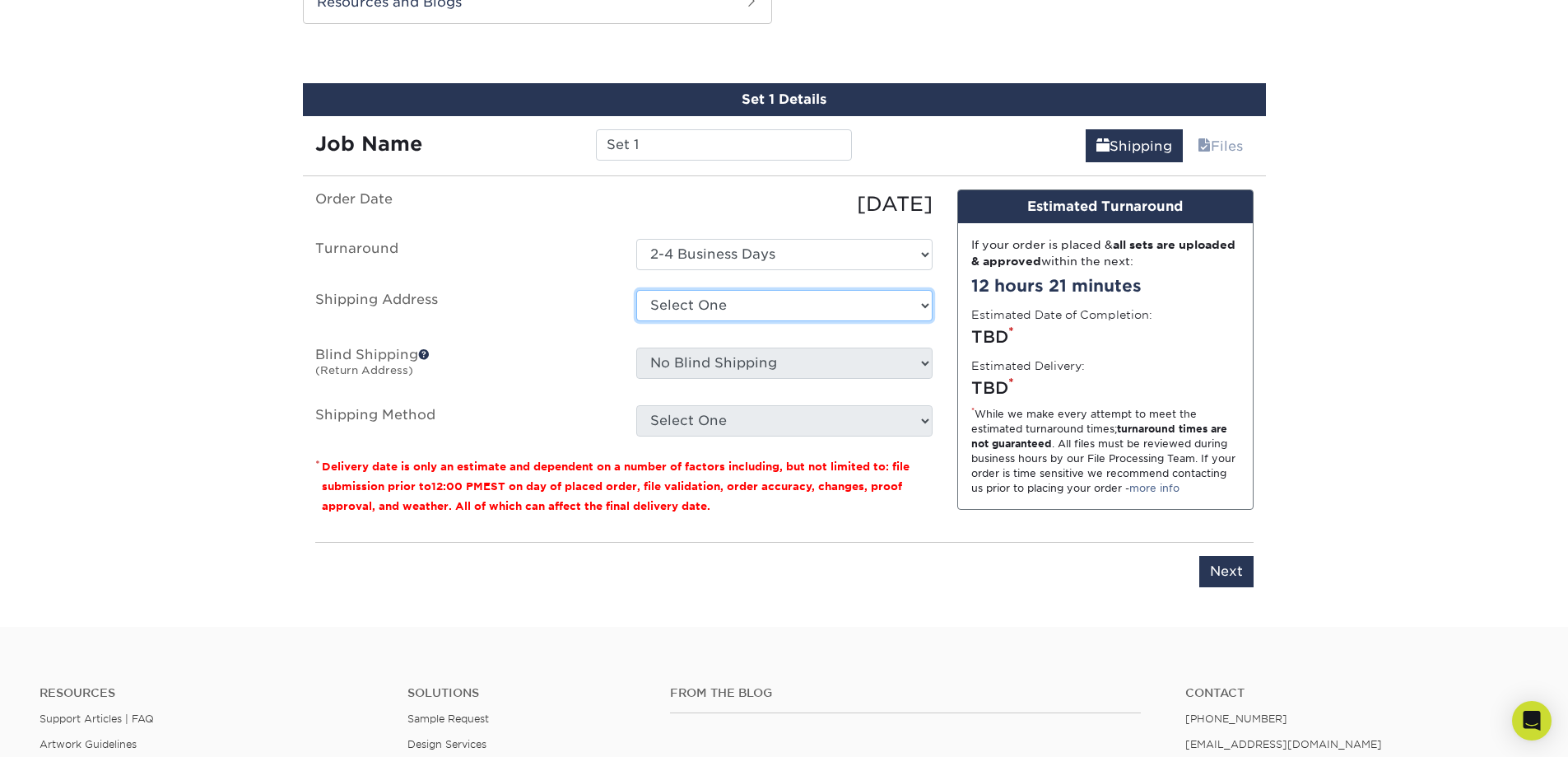
click at [688, 300] on select "Select One + Add New Address - Login" at bounding box center [784, 305] width 297 height 31
click at [1019, 120] on div "Shipping Files" at bounding box center [1065, 139] width 402 height 47
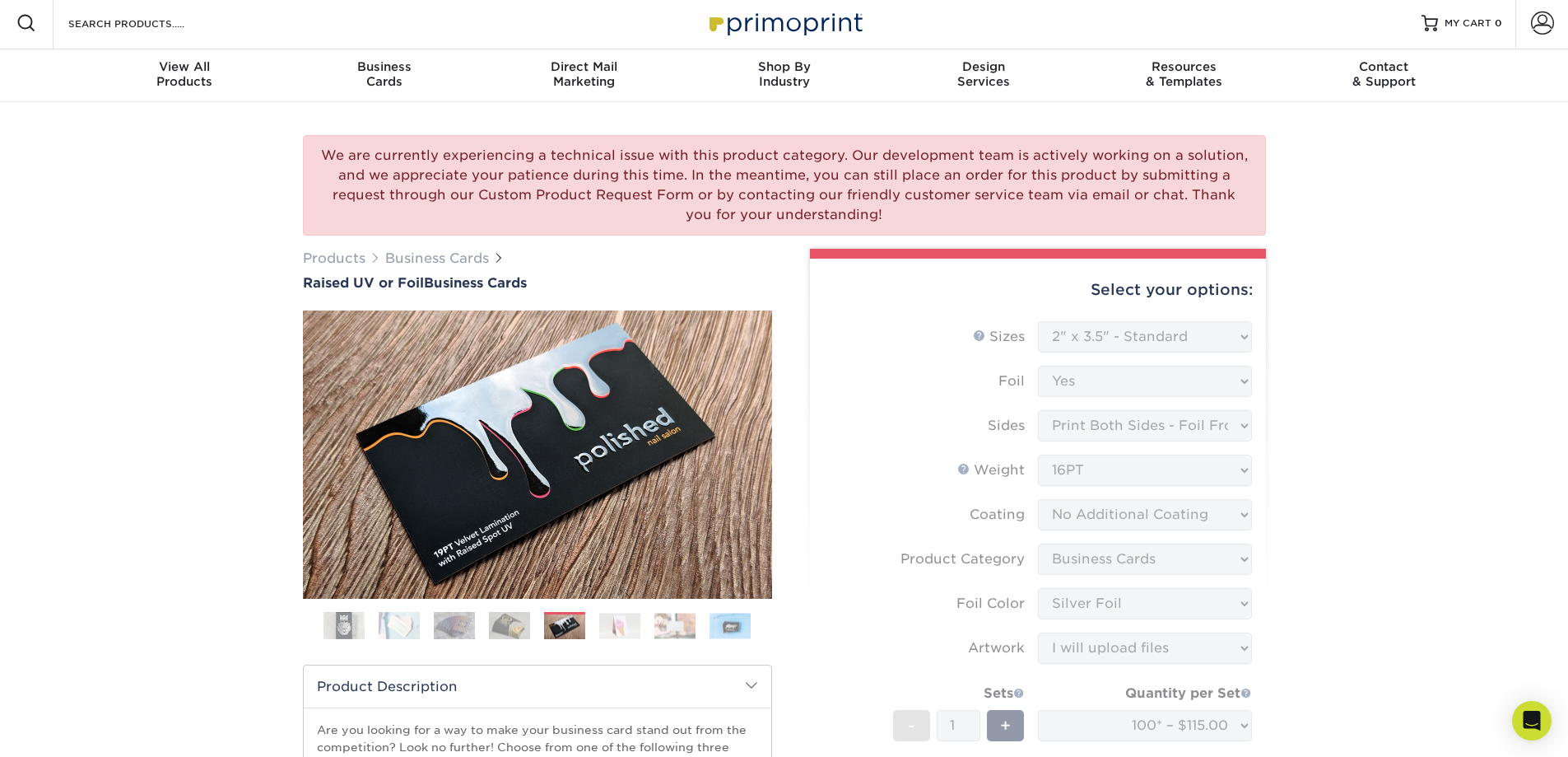
scroll to position [0, 0]
